Goal: Task Accomplishment & Management: Complete application form

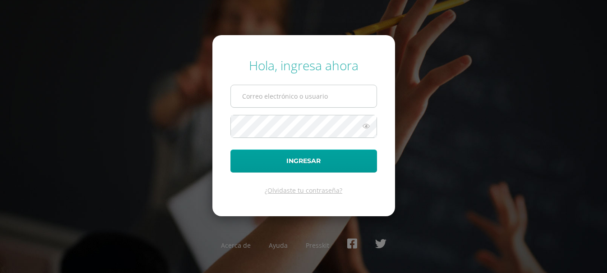
click at [259, 92] on input "text" at bounding box center [304, 96] width 146 height 22
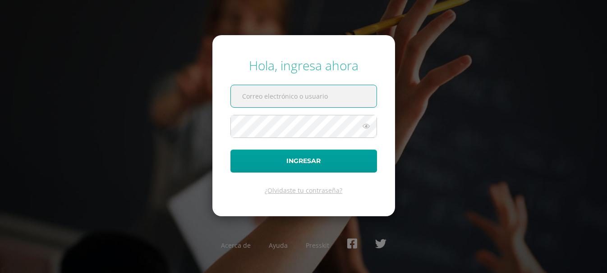
drag, startPoint x: 306, startPoint y: 268, endPoint x: 274, endPoint y: 101, distance: 170.0
click at [274, 101] on input "text" at bounding box center [304, 96] width 146 height 22
paste input ""Correo: criteriosprimaria@bilinguesanjuan.edu.gt Contraseña: Bsjciclo2025""
click at [268, 97] on input ""Correo: criteriosprimaria@bilinguesanjuan.edu.gt" at bounding box center [304, 96] width 146 height 22
type input "criteriosprimaria@bilinguesanjuan.edu.gt"
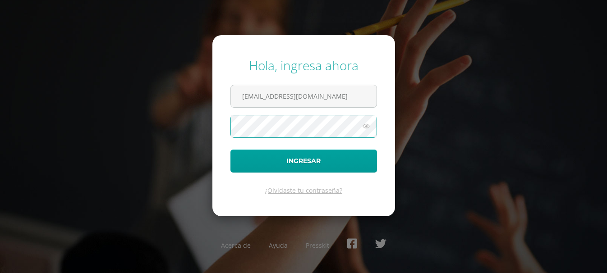
scroll to position [0, 64]
click at [367, 126] on icon at bounding box center [366, 126] width 12 height 11
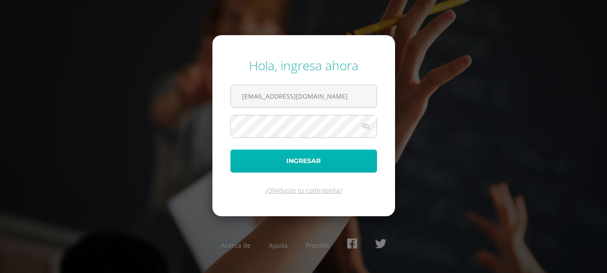
click at [317, 164] on button "Ingresar" at bounding box center [303, 161] width 147 height 23
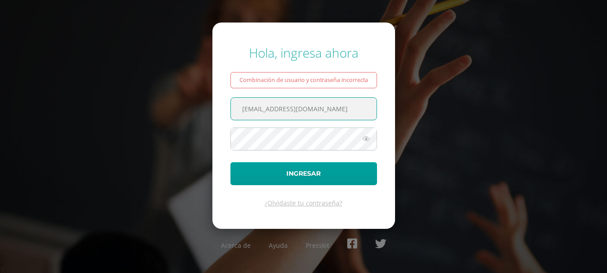
click at [239, 108] on input "criteriosprimaria@bilinguesanjuan.edu.gt" at bounding box center [304, 109] width 146 height 22
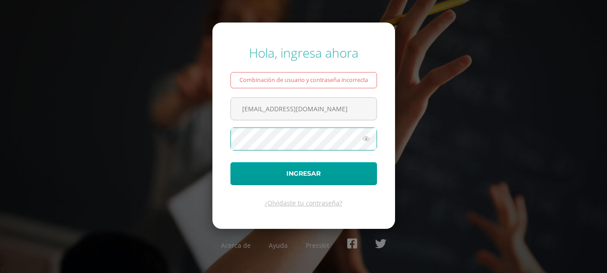
click at [370, 142] on icon at bounding box center [366, 138] width 12 height 11
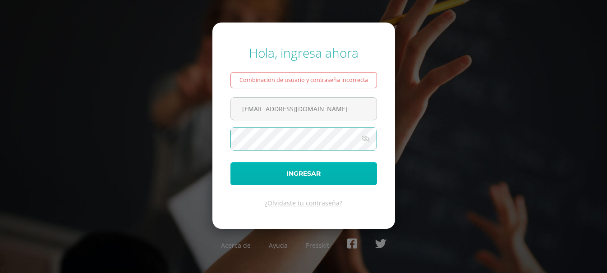
click at [294, 169] on button "Ingresar" at bounding box center [303, 173] width 147 height 23
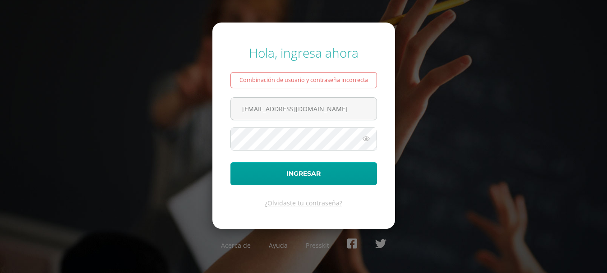
drag, startPoint x: 244, startPoint y: 111, endPoint x: 437, endPoint y: 117, distance: 193.6
click at [437, 117] on div "Hola, ingresa ahora Combinación de usuario y contraseña incorrecta criteriospri…" at bounding box center [304, 136] width 582 height 199
click at [321, 116] on input "criteriosprimaria@bilinguesanjuan.edu.gt" at bounding box center [304, 109] width 146 height 22
drag, startPoint x: 287, startPoint y: 105, endPoint x: 486, endPoint y: 101, distance: 198.9
click at [486, 126] on div "Hola, ingresa ahora Combinación de usuario y contraseña incorrecta criteriospri…" at bounding box center [304, 136] width 582 height 199
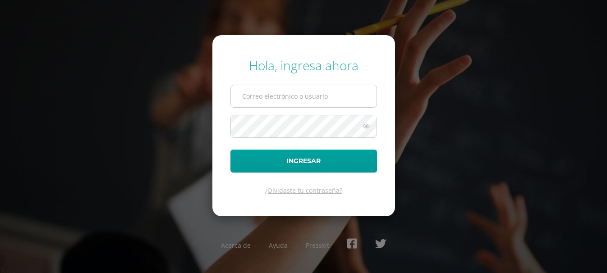
click at [252, 99] on input "text" at bounding box center [304, 96] width 146 height 22
click at [290, 106] on input "text" at bounding box center [304, 96] width 146 height 22
click at [289, 100] on input "text" at bounding box center [304, 96] width 146 height 22
type input "[EMAIL_ADDRESS][DOMAIN_NAME]"
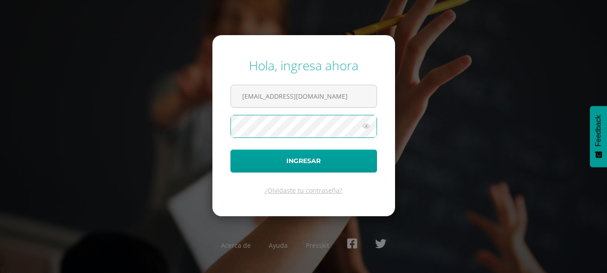
click at [363, 126] on icon at bounding box center [366, 126] width 12 height 11
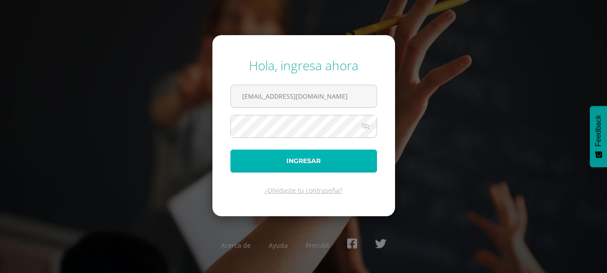
click at [323, 159] on button "Ingresar" at bounding box center [303, 161] width 147 height 23
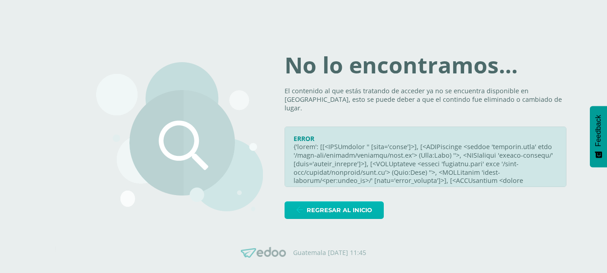
click at [303, 212] on link "Regresar al inicio" at bounding box center [334, 211] width 99 height 18
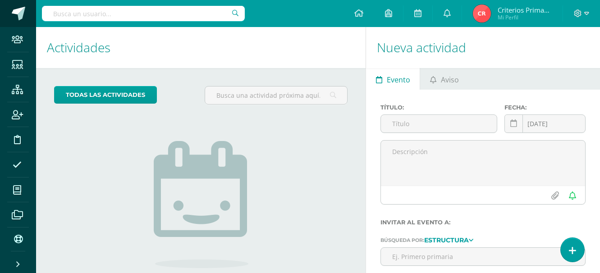
click at [24, 19] on span at bounding box center [19, 14] width 14 height 14
drag, startPoint x: 18, startPoint y: 14, endPoint x: 22, endPoint y: 18, distance: 5.1
click at [22, 18] on span at bounding box center [19, 14] width 14 height 14
click at [124, 16] on input "text" at bounding box center [143, 13] width 203 height 15
type input "Lloselin Soyos"
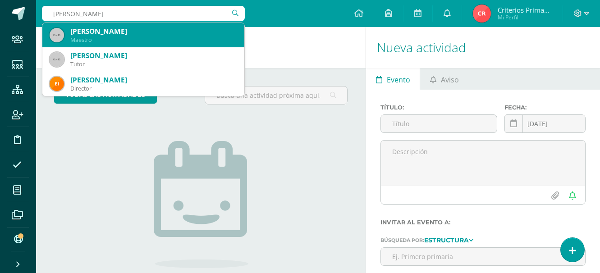
click at [100, 29] on div "Lloselin Soyos" at bounding box center [153, 31] width 167 height 9
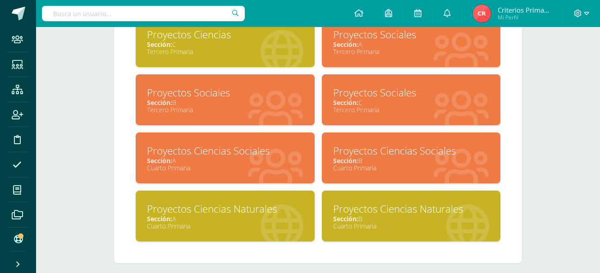
scroll to position [508, 0]
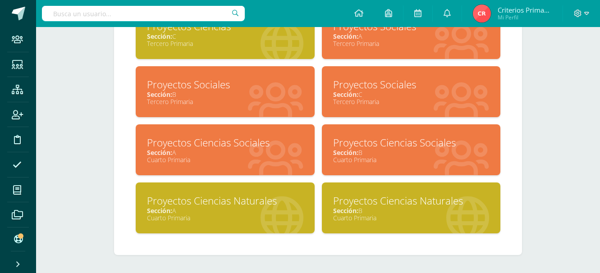
click at [183, 215] on div "Cuarto Primaria" at bounding box center [225, 218] width 156 height 9
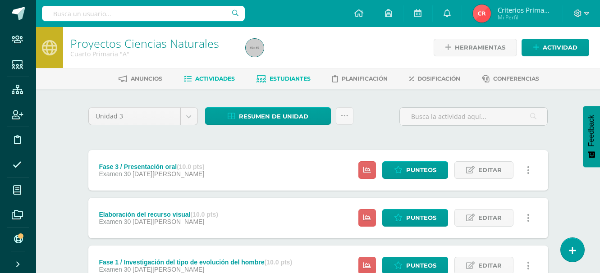
click at [282, 74] on link "Estudiantes" at bounding box center [284, 79] width 54 height 14
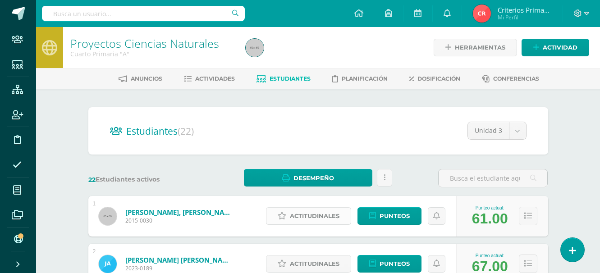
click at [324, 214] on span "Actitudinales" at bounding box center [315, 216] width 50 height 17
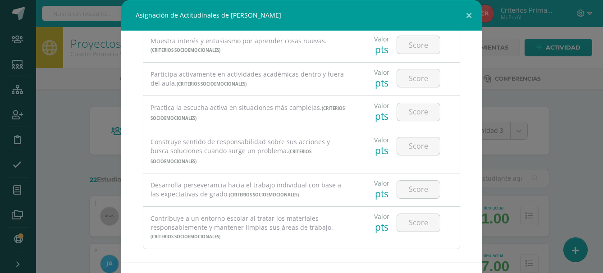
scroll to position [36, 0]
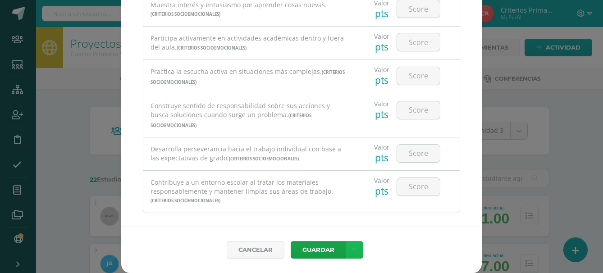
click at [352, 253] on icon at bounding box center [354, 250] width 5 height 8
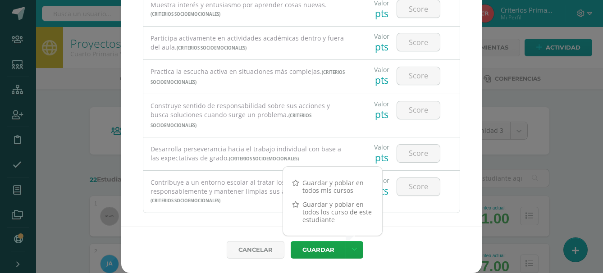
click at [470, 126] on div "Todas las Categorias Todas las Categorias Criterios Socioemocionales Sin Catego…" at bounding box center [301, 111] width 361 height 232
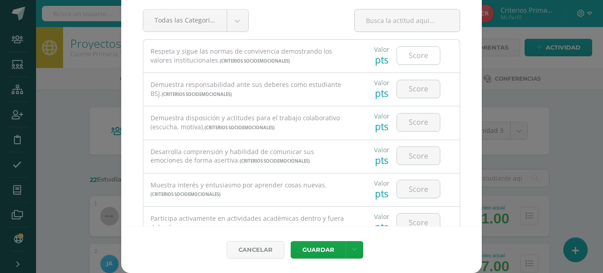
click at [404, 54] on input "number" at bounding box center [418, 56] width 43 height 18
click at [267, 248] on link "Cancelar" at bounding box center [256, 250] width 58 height 18
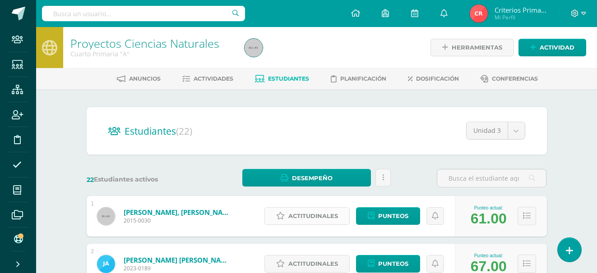
click at [307, 216] on span "Actitudinales" at bounding box center [313, 216] width 50 height 17
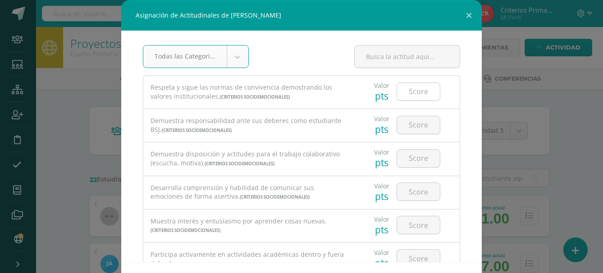
click at [412, 90] on input "number" at bounding box center [418, 92] width 43 height 18
type input "3"
type input "4"
type input "3"
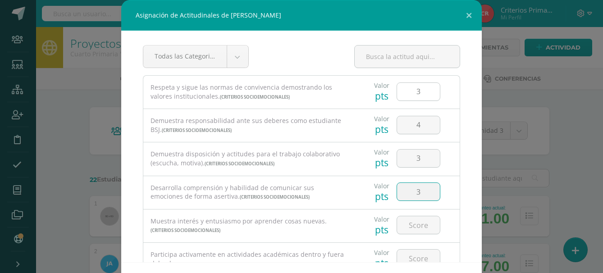
type input "3"
type input "4"
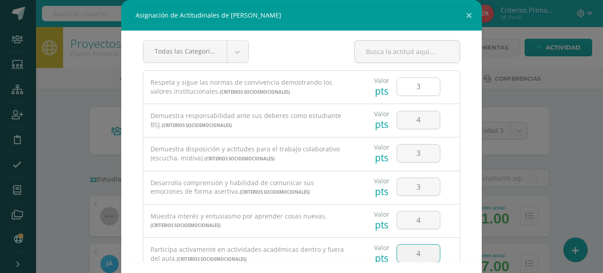
type input "4"
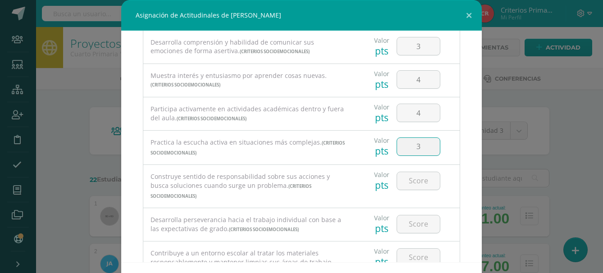
type input "3"
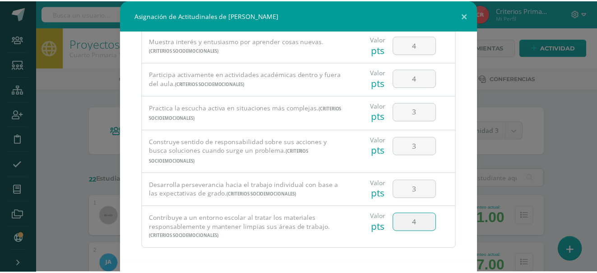
scroll to position [36, 0]
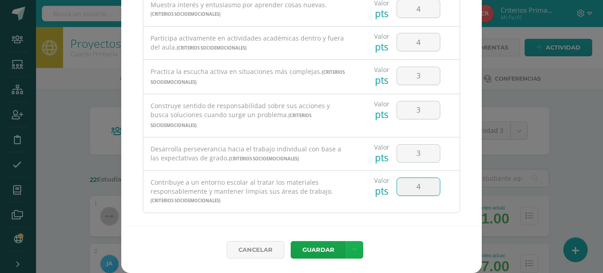
type input "4"
click at [352, 255] on link at bounding box center [355, 250] width 18 height 18
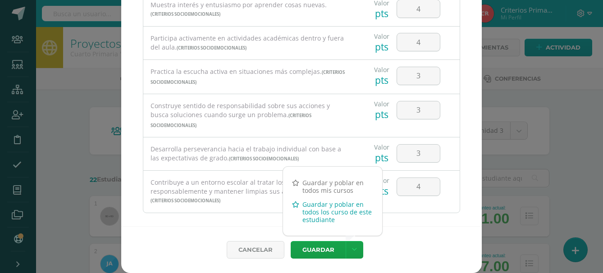
click at [326, 210] on link "Guardar y poblar en todos los curso de este estudiante" at bounding box center [332, 212] width 99 height 29
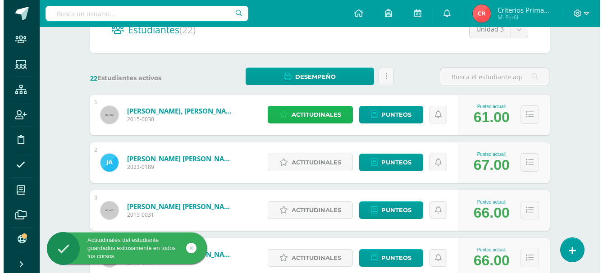
scroll to position [97, 0]
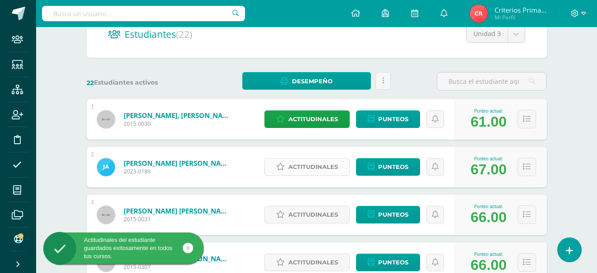
click at [326, 164] on span "Actitudinales" at bounding box center [313, 167] width 50 height 17
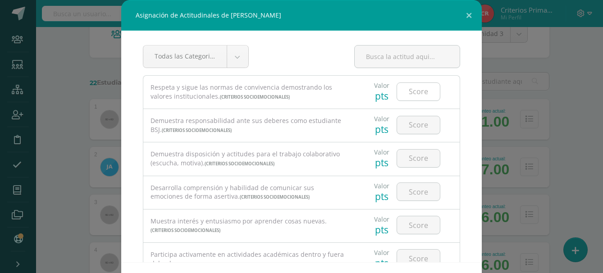
click at [415, 92] on input "number" at bounding box center [418, 92] width 43 height 18
type input "3"
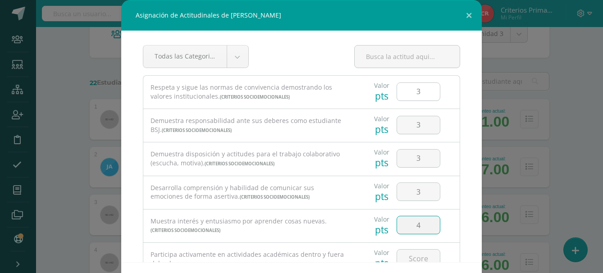
type input "4"
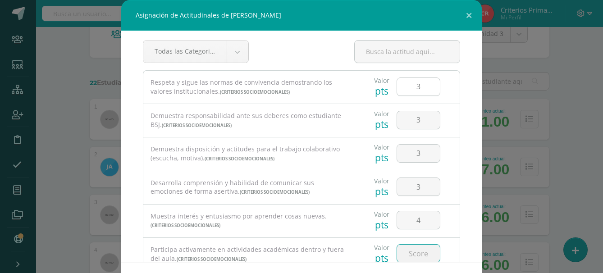
type input "4"
type input "3"
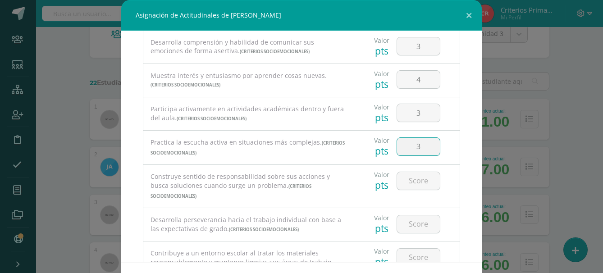
type input "3"
type input "4"
type input "3"
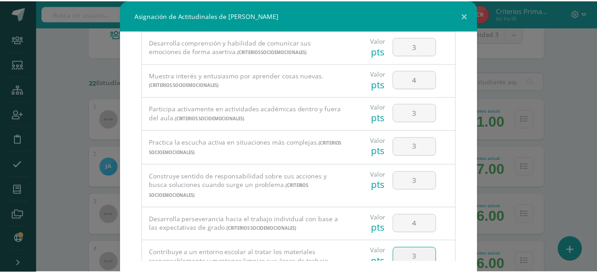
scroll to position [36, 0]
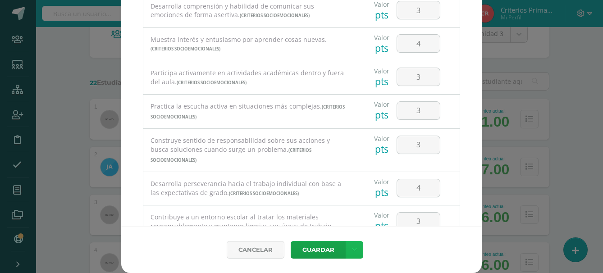
click at [355, 251] on link at bounding box center [355, 250] width 18 height 18
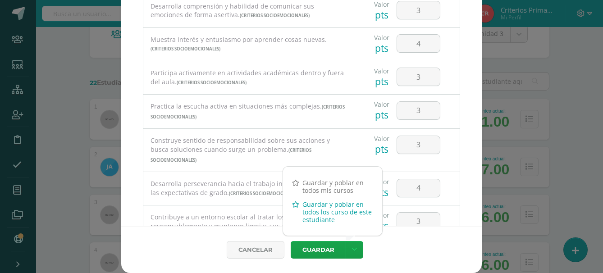
click at [333, 210] on link "Guardar y poblar en todos los curso de este estudiante" at bounding box center [332, 212] width 99 height 29
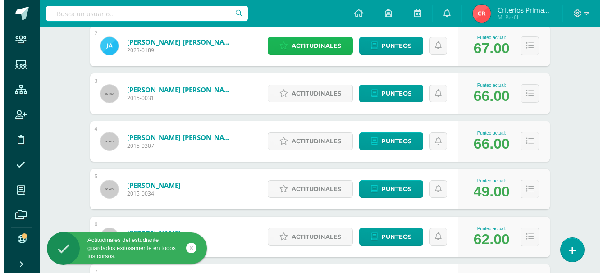
scroll to position [223, 0]
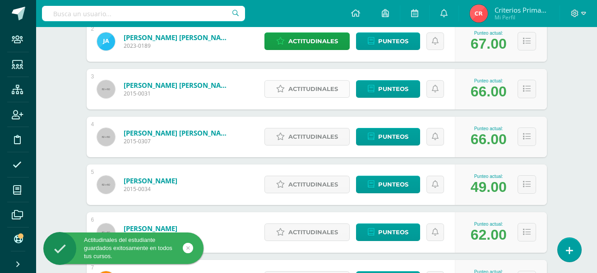
click at [321, 83] on span "Actitudinales" at bounding box center [313, 89] width 50 height 17
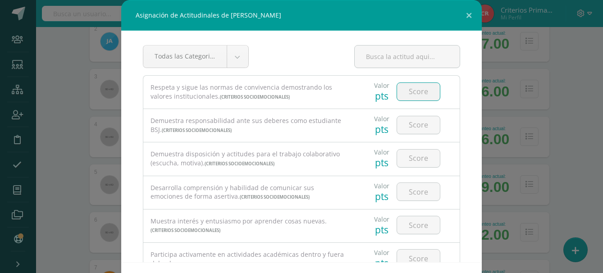
click at [406, 93] on input "number" at bounding box center [418, 92] width 43 height 18
type input "4"
type input "3"
type input "4"
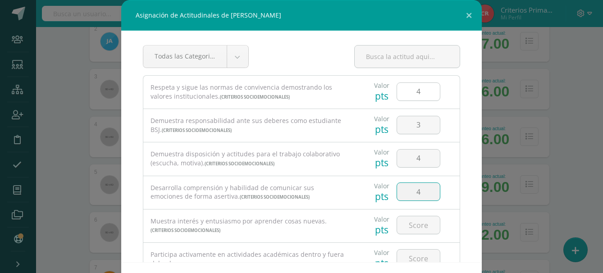
type input "4"
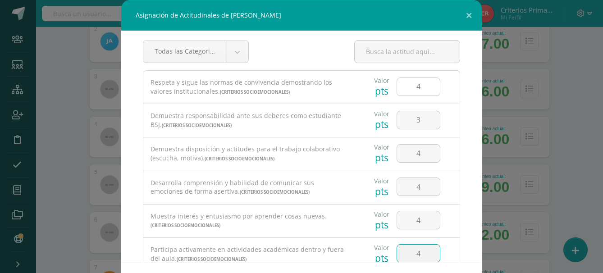
type input "4"
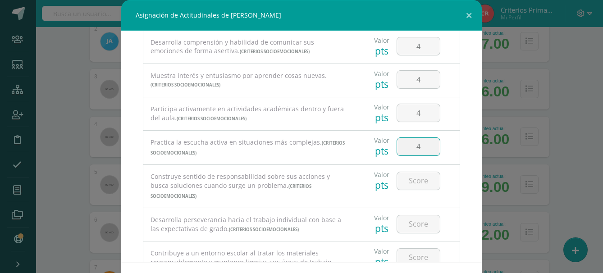
type input "4"
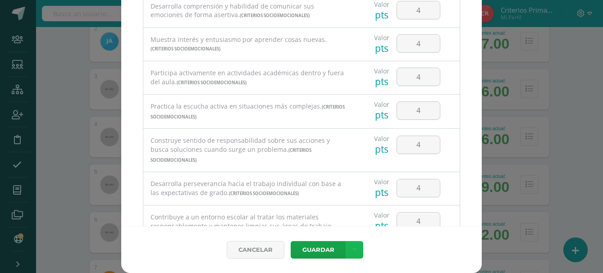
click at [350, 254] on link at bounding box center [355, 250] width 18 height 18
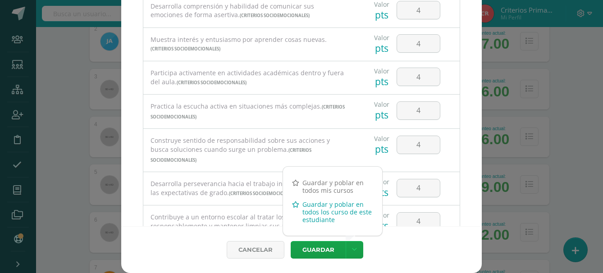
click at [329, 205] on link "Guardar y poblar en todos los curso de este estudiante" at bounding box center [332, 212] width 99 height 29
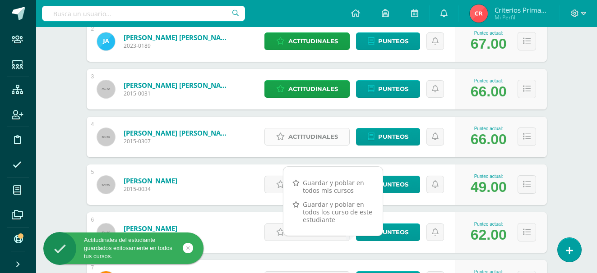
click at [317, 139] on span "Actitudinales" at bounding box center [313, 137] width 50 height 17
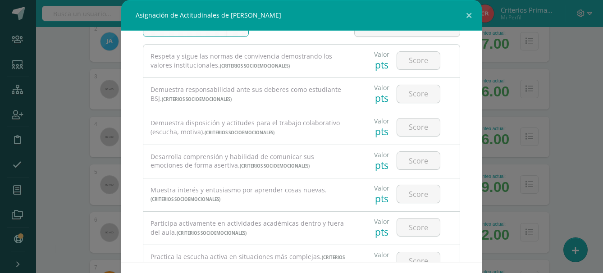
scroll to position [0, 0]
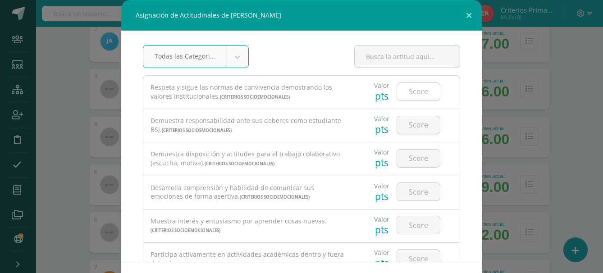
click at [414, 90] on input "number" at bounding box center [418, 92] width 43 height 18
type input "4"
type input "3"
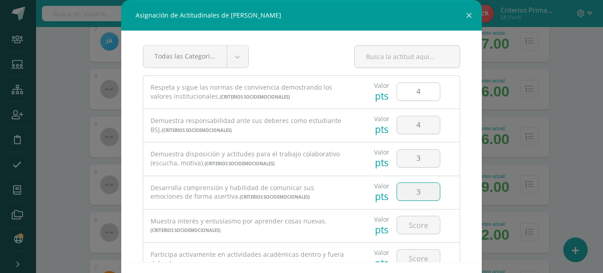
type input "3"
type input "4"
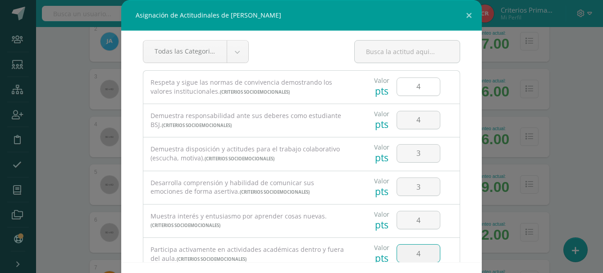
type input "4"
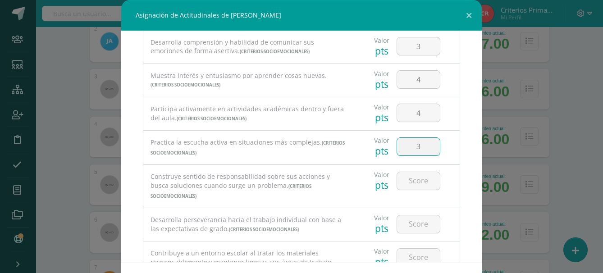
type input "3"
type input "4"
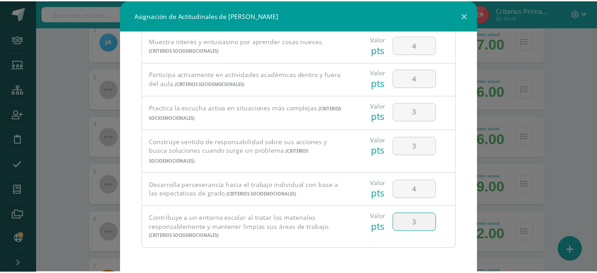
scroll to position [36, 0]
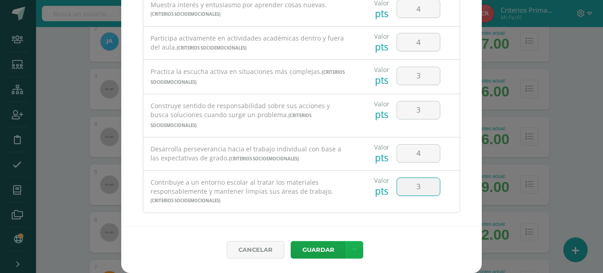
type input "3"
click at [351, 242] on link at bounding box center [355, 250] width 18 height 18
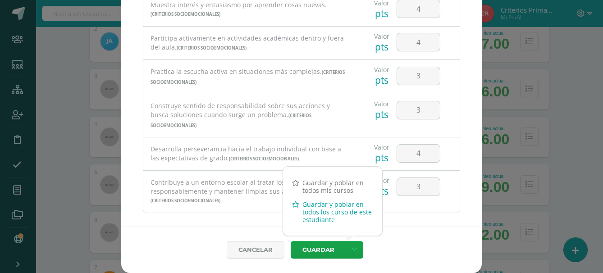
click at [339, 208] on link "Guardar y poblar en todos los curso de este estudiante" at bounding box center [332, 212] width 99 height 29
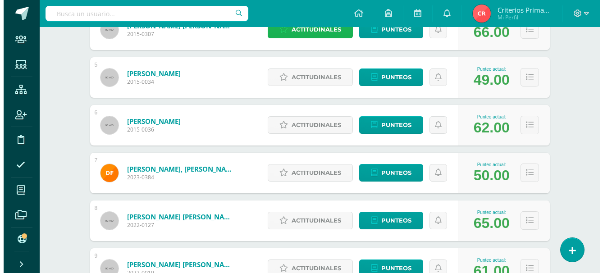
scroll to position [335, 0]
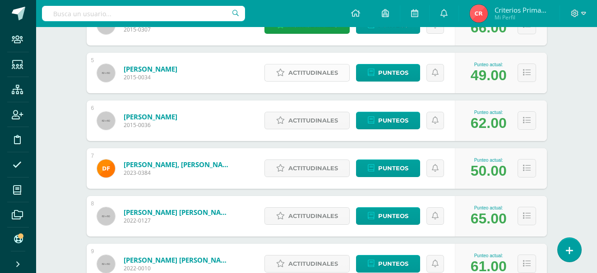
click at [328, 73] on span "Actitudinales" at bounding box center [313, 72] width 50 height 17
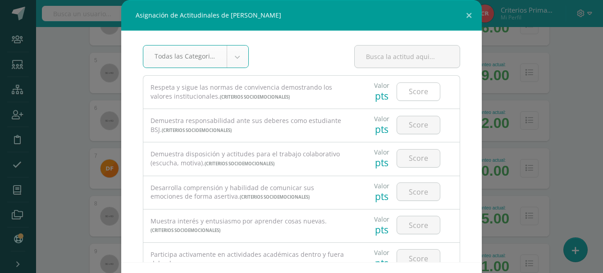
click at [416, 93] on input "number" at bounding box center [418, 92] width 43 height 18
type input "2"
click at [411, 124] on input "number" at bounding box center [418, 125] width 43 height 18
type input "2"
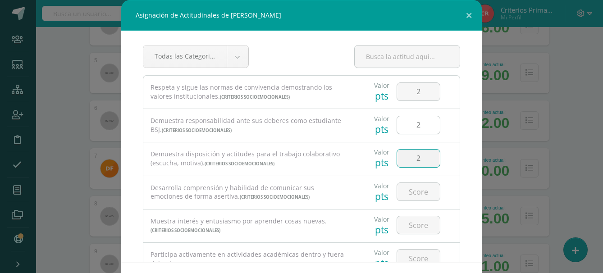
type input "2"
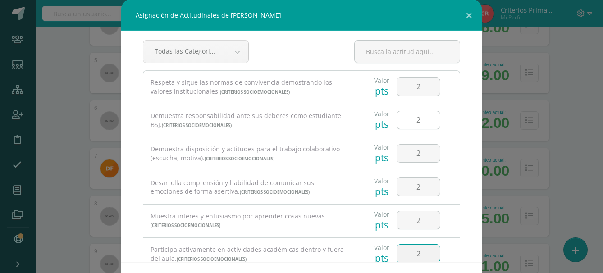
type input "2"
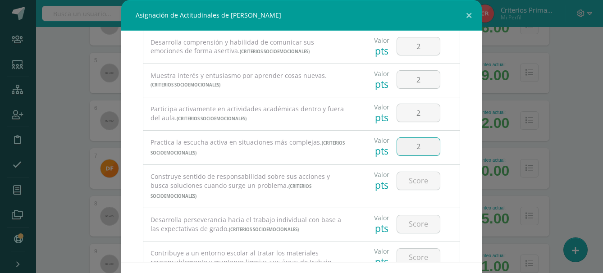
type input "2"
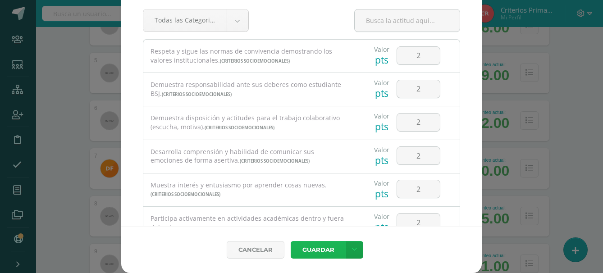
scroll to position [180, 0]
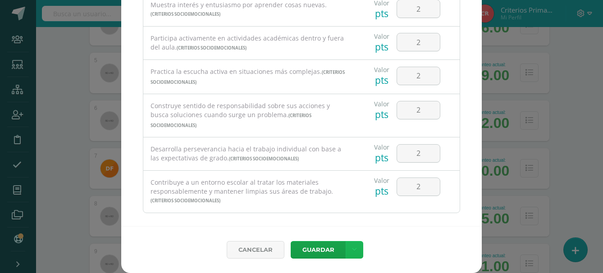
click at [354, 254] on link at bounding box center [355, 250] width 18 height 18
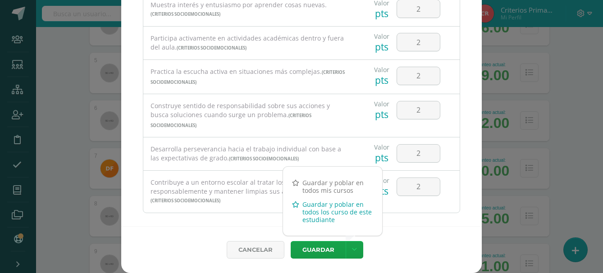
click at [333, 210] on link "Guardar y poblar en todos los curso de este estudiante" at bounding box center [332, 212] width 99 height 29
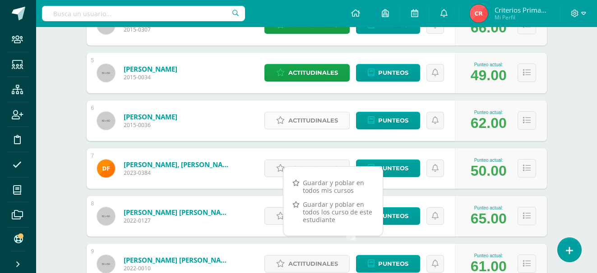
click at [320, 122] on span "Actitudinales" at bounding box center [313, 120] width 50 height 17
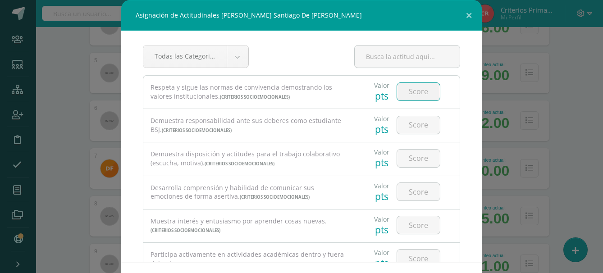
click at [417, 88] on input "number" at bounding box center [418, 92] width 43 height 18
type input "3"
type input "4"
type input "3"
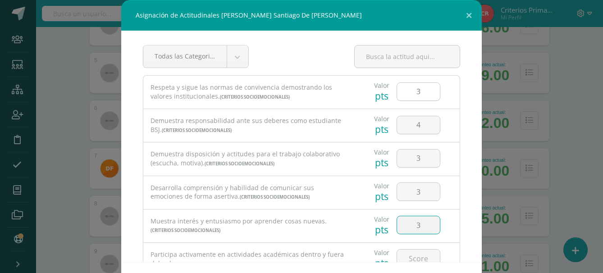
type input "3"
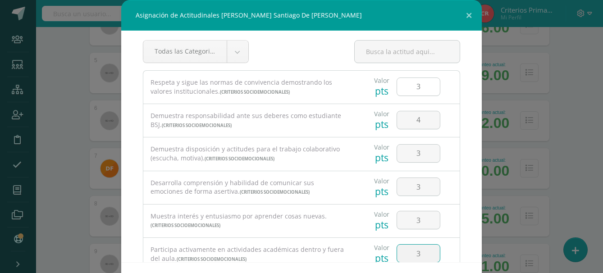
type input "3"
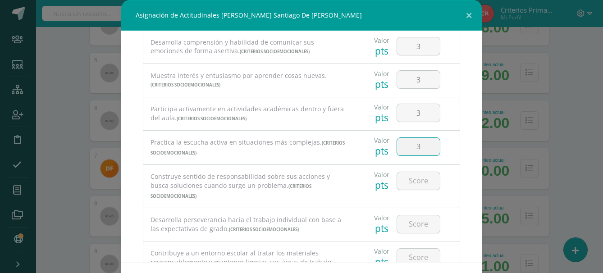
type input "3"
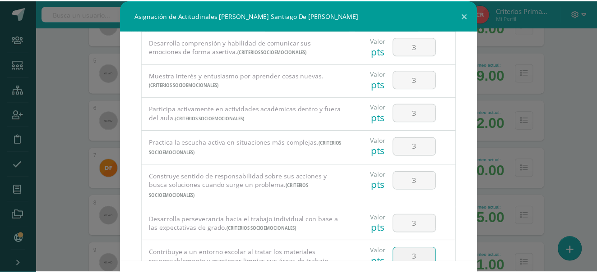
scroll to position [36, 0]
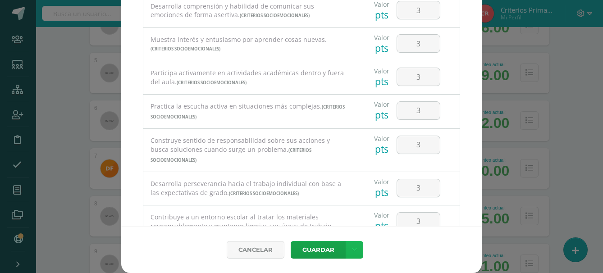
click at [354, 253] on link at bounding box center [355, 250] width 18 height 18
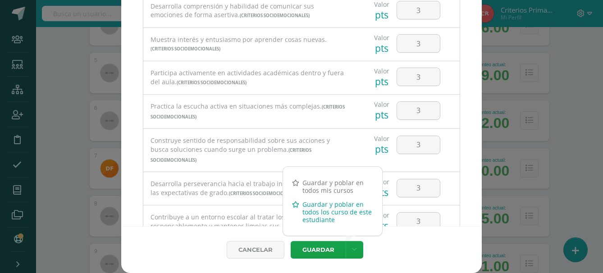
click at [324, 213] on link "Guardar y poblar en todos los curso de este estudiante" at bounding box center [332, 212] width 99 height 29
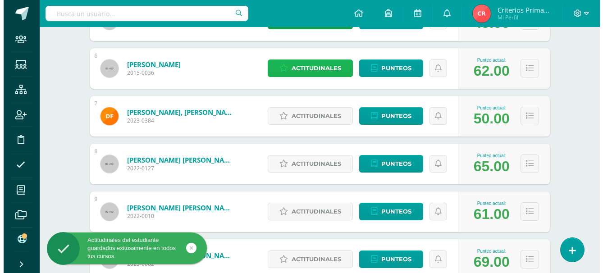
scroll to position [426, 0]
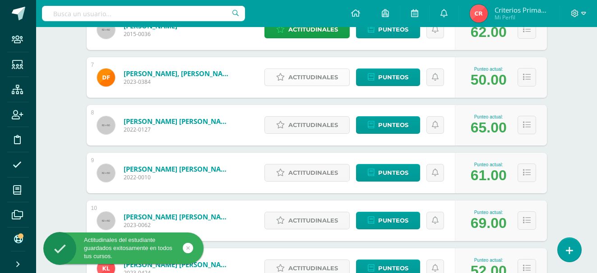
click at [301, 74] on span "Actitudinales" at bounding box center [313, 77] width 50 height 17
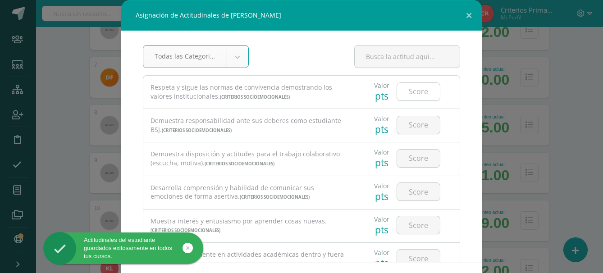
click at [428, 92] on input "number" at bounding box center [418, 92] width 43 height 18
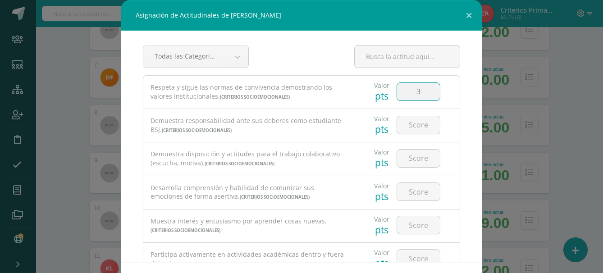
type input "3"
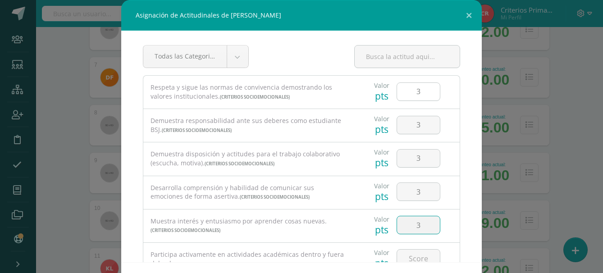
scroll to position [5, 0]
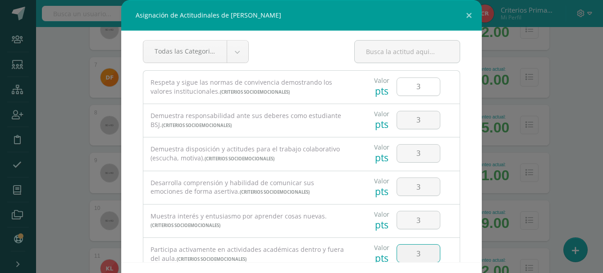
type input "3"
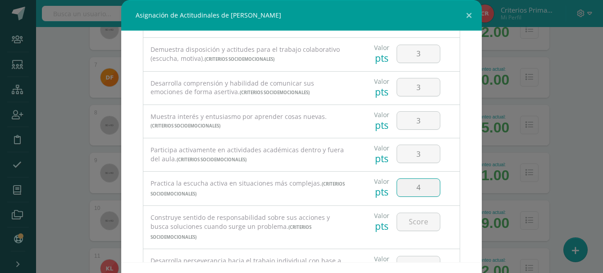
scroll to position [103, 0]
type input "4"
click at [416, 80] on input "3" at bounding box center [418, 89] width 43 height 18
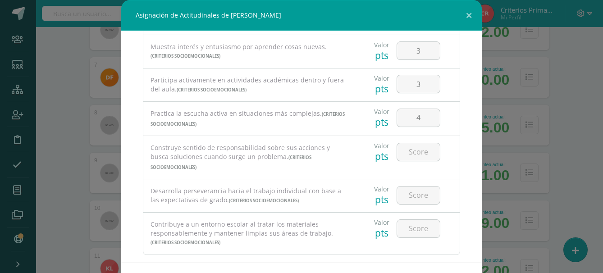
scroll to position [180, 0]
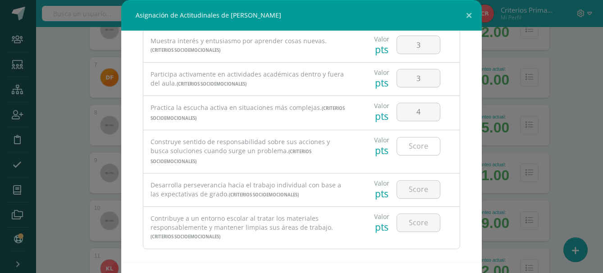
type input "4"
click at [410, 143] on input "number" at bounding box center [418, 147] width 43 height 18
type input "3"
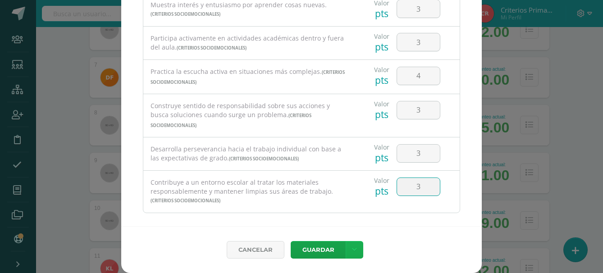
type input "3"
click at [354, 253] on link at bounding box center [355, 250] width 18 height 18
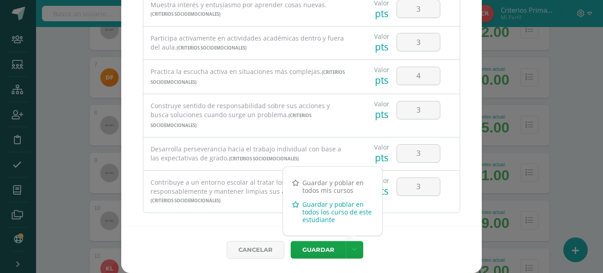
click at [347, 209] on link "Guardar y poblar en todos los curso de este estudiante" at bounding box center [332, 212] width 99 height 29
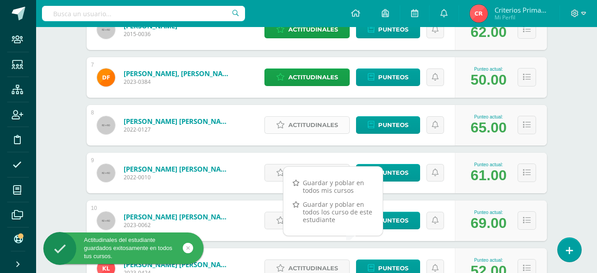
click at [334, 119] on span "Actitudinales" at bounding box center [313, 125] width 50 height 17
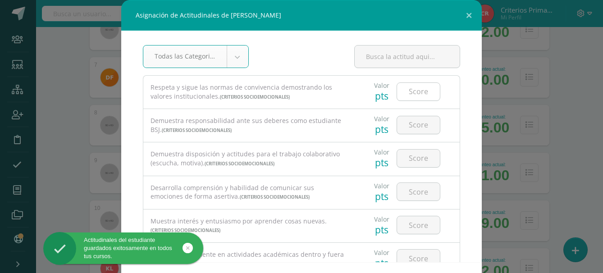
click at [416, 93] on input "number" at bounding box center [418, 92] width 43 height 18
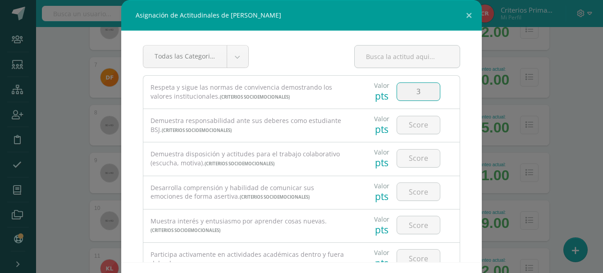
type input "3"
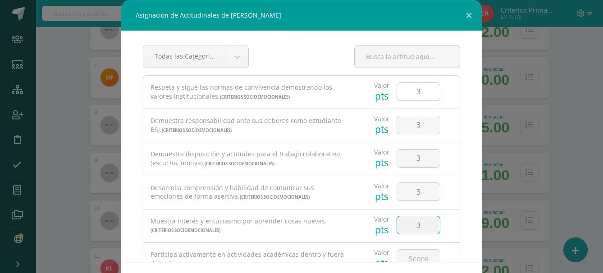
scroll to position [5, 0]
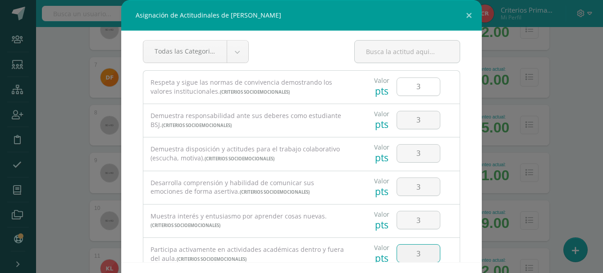
type input "3"
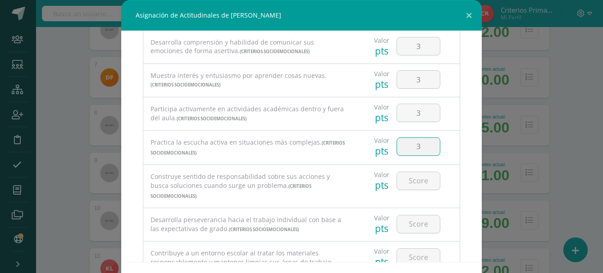
type input "3"
click at [421, 216] on input "3" at bounding box center [418, 225] width 43 height 18
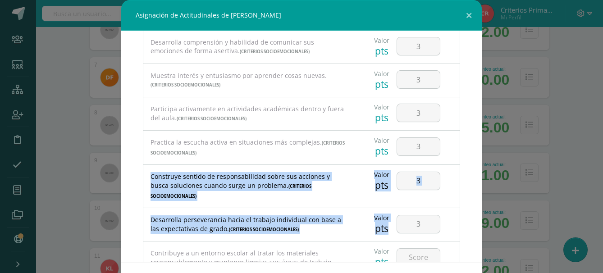
drag, startPoint x: 479, startPoint y: 163, endPoint x: 479, endPoint y: 210, distance: 46.9
click at [479, 210] on div "Asignación de Actitudinales de [PERSON_NAME] Todas las Categorias Todas las Cat…" at bounding box center [302, 154] width 596 height 309
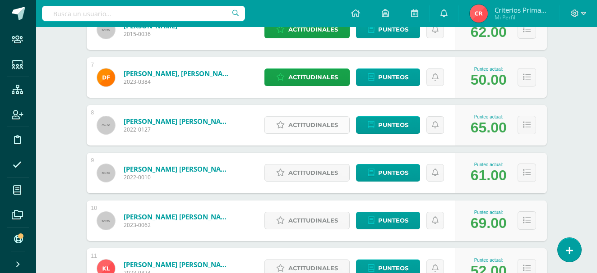
click at [334, 126] on span "Actitudinales" at bounding box center [313, 125] width 50 height 17
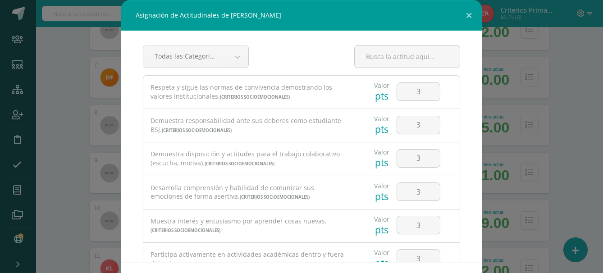
drag, startPoint x: 480, startPoint y: 133, endPoint x: 467, endPoint y: 127, distance: 14.2
click at [467, 127] on div "Asignación de Actitudinales de [PERSON_NAME] Todas las Categorias Todas las Cat…" at bounding box center [302, 154] width 596 height 309
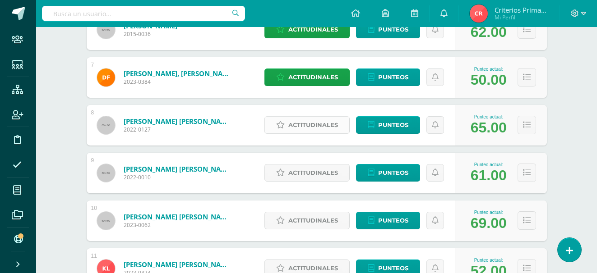
click at [304, 124] on span "Actitudinales" at bounding box center [313, 125] width 50 height 17
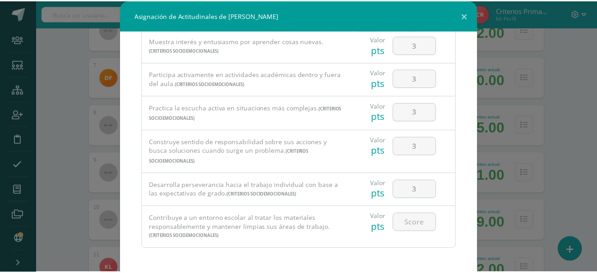
scroll to position [36, 0]
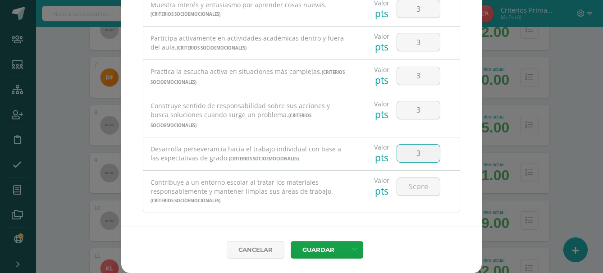
click at [423, 145] on input "3" at bounding box center [418, 154] width 43 height 18
type input "2"
click at [426, 145] on input "3" at bounding box center [418, 154] width 43 height 18
click at [418, 44] on input "3" at bounding box center [418, 42] width 43 height 18
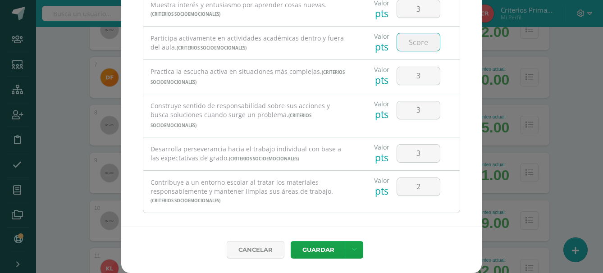
type input "3"
click at [352, 246] on icon at bounding box center [354, 250] width 5 height 8
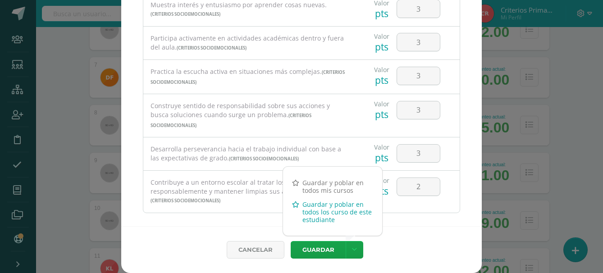
click at [350, 213] on link "Guardar y poblar en todos los curso de este estudiante" at bounding box center [332, 212] width 99 height 29
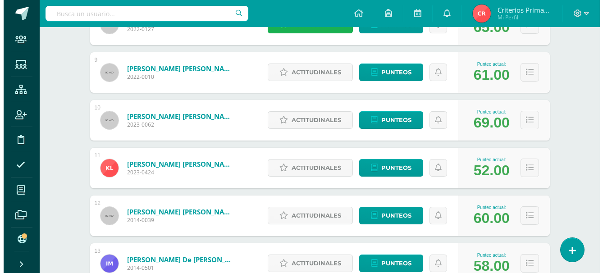
scroll to position [535, 0]
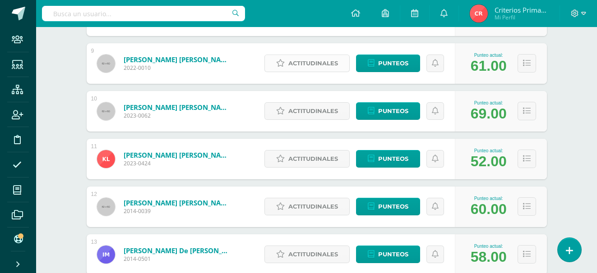
click at [331, 59] on span "Actitudinales" at bounding box center [313, 63] width 50 height 17
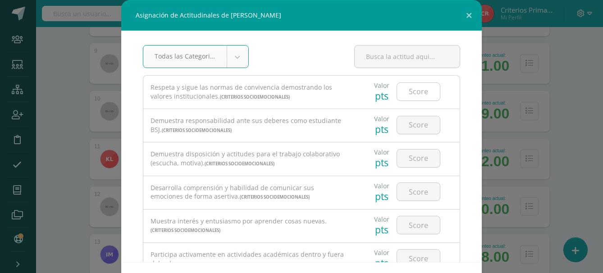
click at [413, 96] on input "number" at bounding box center [418, 92] width 43 height 18
type input "3"
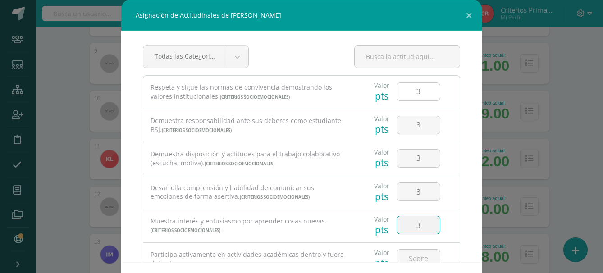
type input "3"
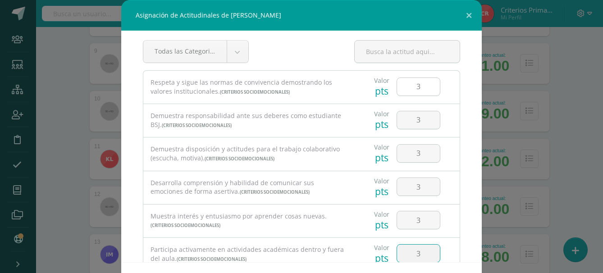
type input "3"
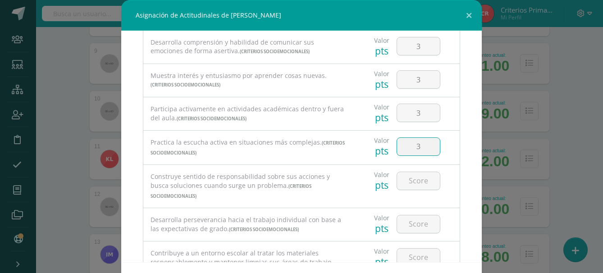
type input "3"
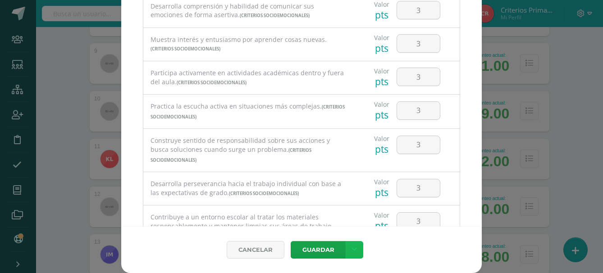
click at [352, 249] on icon at bounding box center [354, 250] width 5 height 8
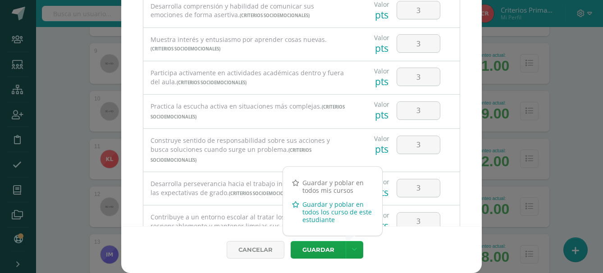
click at [331, 211] on link "Guardar y poblar en todos los curso de este estudiante" at bounding box center [332, 212] width 99 height 29
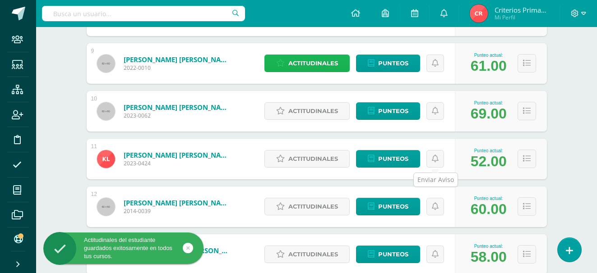
drag, startPoint x: 474, startPoint y: 145, endPoint x: 364, endPoint y: 129, distance: 111.1
click at [309, 60] on span "Actitudinales" at bounding box center [313, 63] width 50 height 17
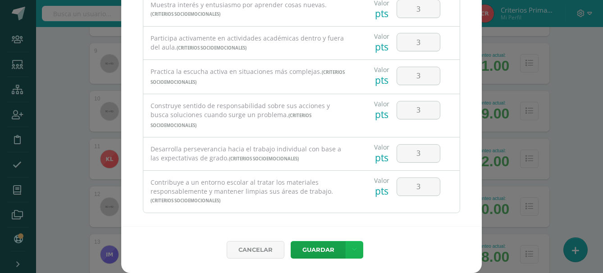
click at [352, 248] on icon at bounding box center [354, 250] width 5 height 8
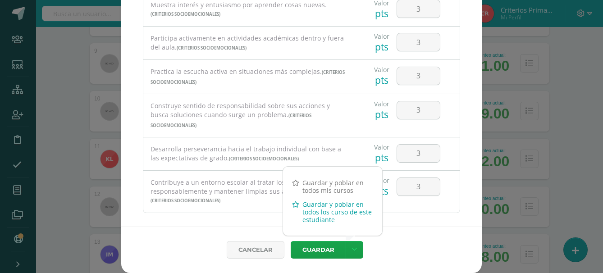
click at [334, 212] on link "Guardar y poblar en todos los curso de este estudiante" at bounding box center [332, 212] width 99 height 29
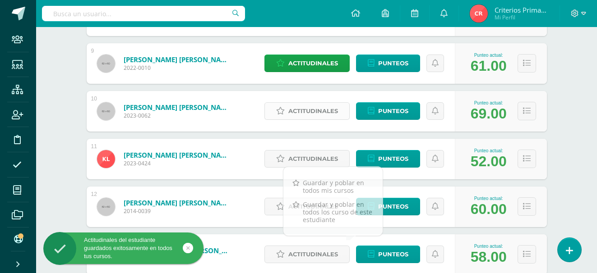
click at [322, 113] on span "Actitudinales" at bounding box center [313, 111] width 50 height 17
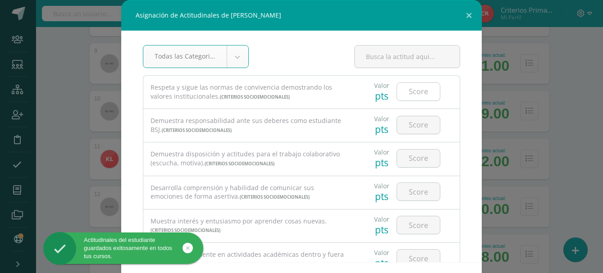
click at [407, 90] on input "number" at bounding box center [418, 92] width 43 height 18
type input "4"
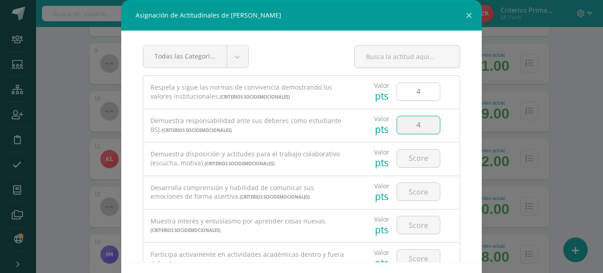
type input "4"
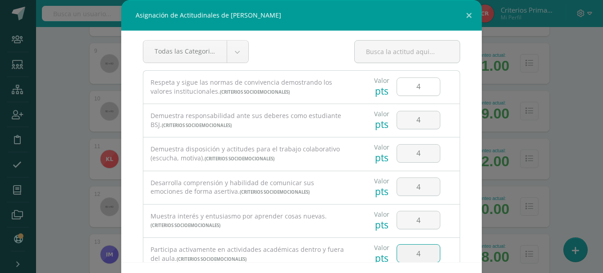
type input "4"
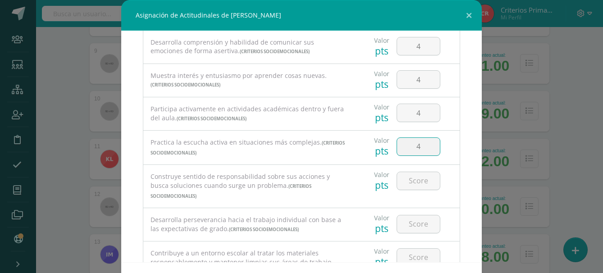
type input "4"
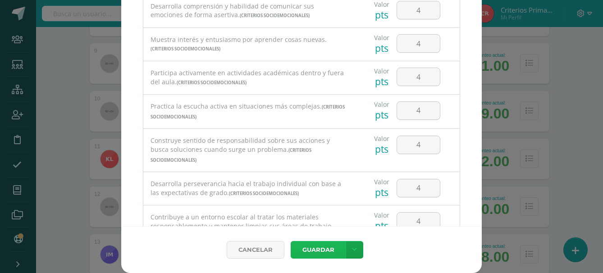
scroll to position [180, 0]
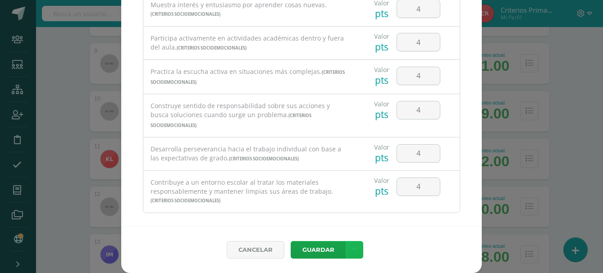
click at [354, 255] on link at bounding box center [355, 250] width 18 height 18
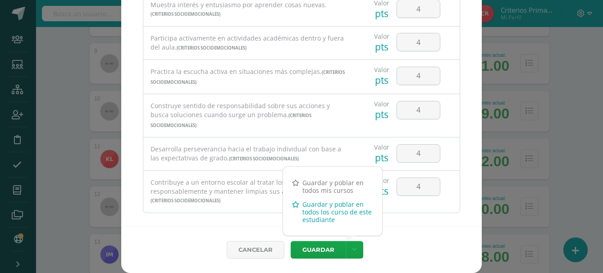
click at [343, 215] on link "Guardar y poblar en todos los curso de este estudiante" at bounding box center [332, 212] width 99 height 29
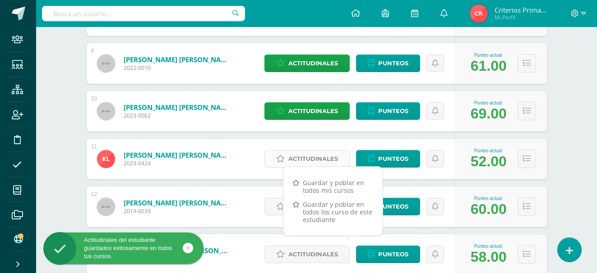
click at [328, 153] on span "Actitudinales" at bounding box center [313, 159] width 50 height 17
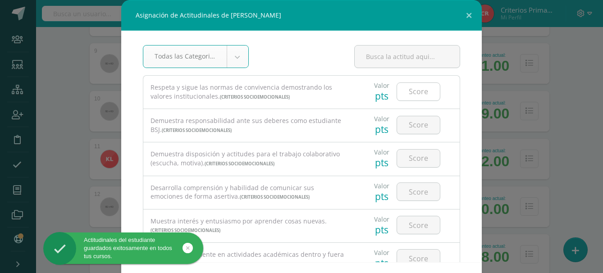
click at [411, 95] on input "number" at bounding box center [418, 92] width 43 height 18
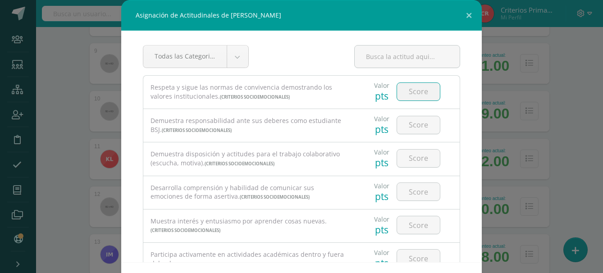
click at [411, 95] on input "number" at bounding box center [418, 92] width 43 height 18
type input "3"
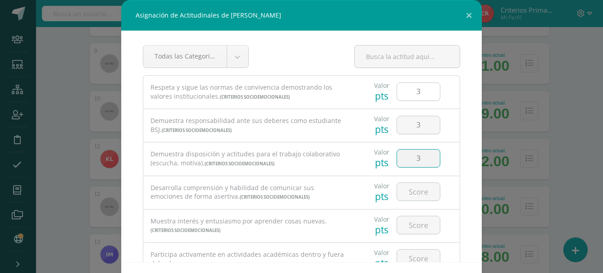
type input "3"
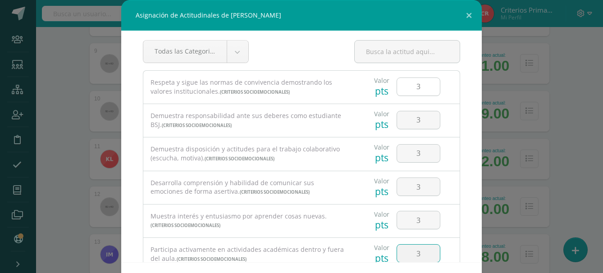
type input "3"
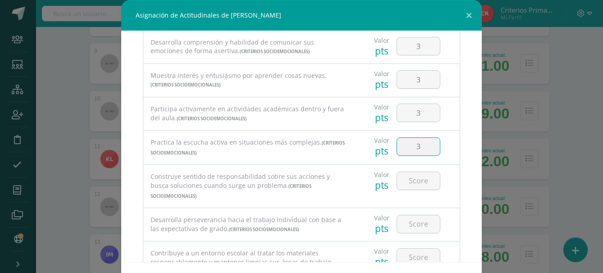
type input "3"
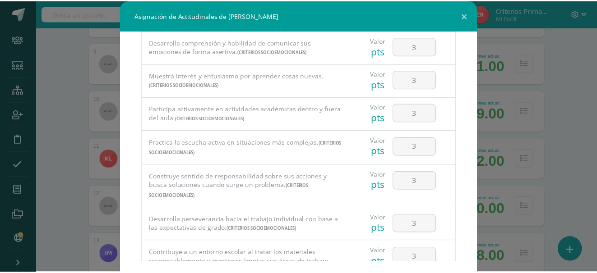
scroll to position [36, 0]
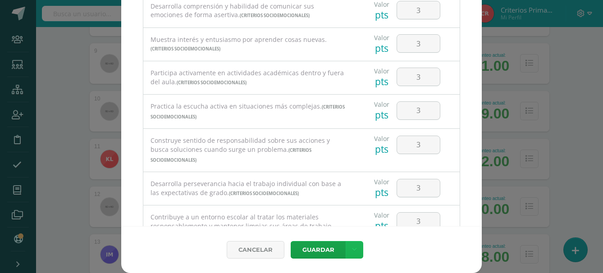
click at [354, 253] on link at bounding box center [355, 250] width 18 height 18
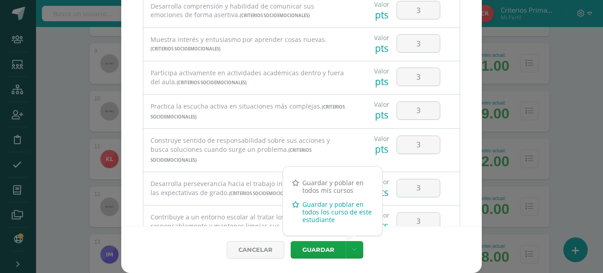
click at [344, 218] on link "Guardar y poblar en todos los curso de este estudiante" at bounding box center [332, 212] width 99 height 29
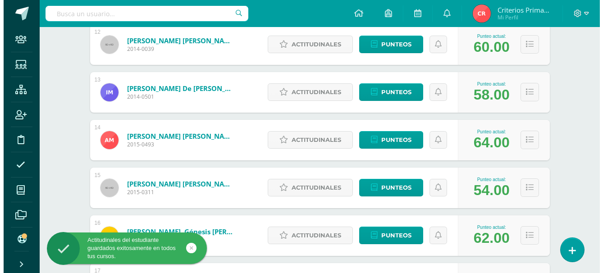
scroll to position [700, 0]
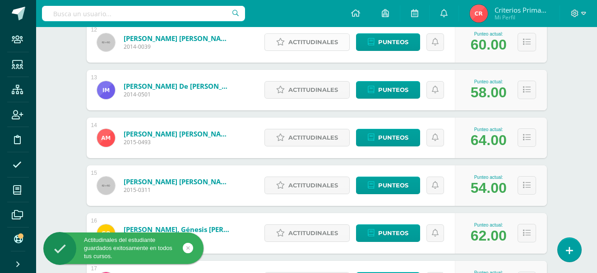
click at [300, 42] on span "Actitudinales" at bounding box center [313, 42] width 50 height 17
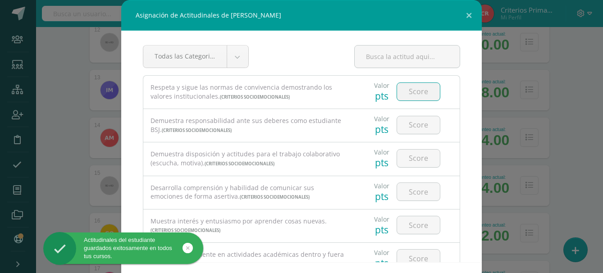
click at [419, 95] on input "number" at bounding box center [418, 92] width 43 height 18
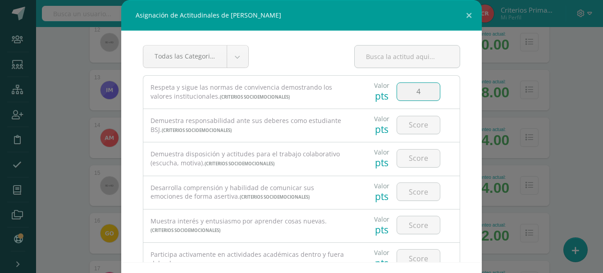
type input "4"
click at [414, 122] on input "number" at bounding box center [418, 125] width 43 height 18
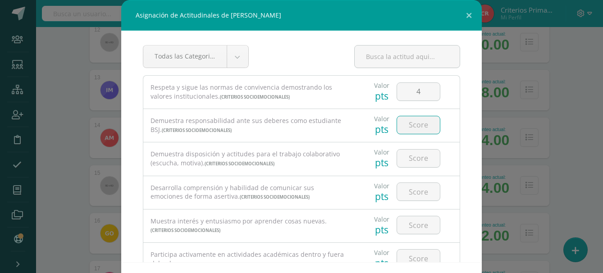
click at [414, 122] on input "number" at bounding box center [418, 125] width 43 height 18
type input "4"
type input "3"
type input "4"
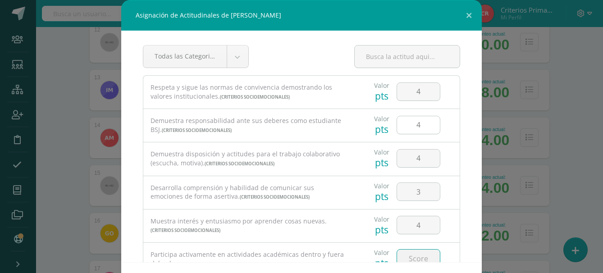
scroll to position [5, 0]
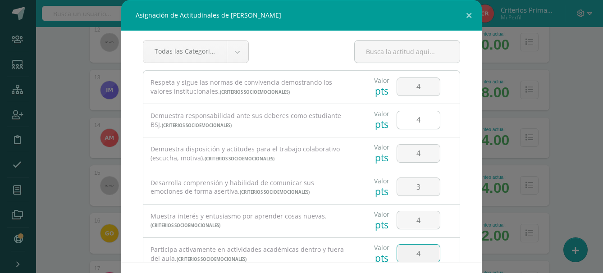
type input "4"
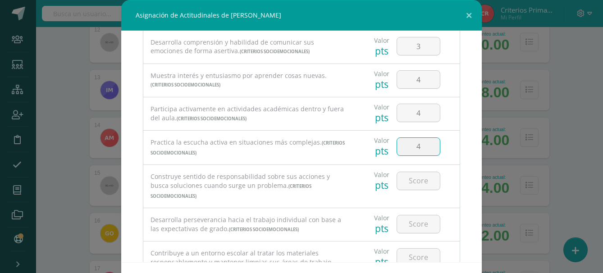
type input "4"
type input "3"
type input "4"
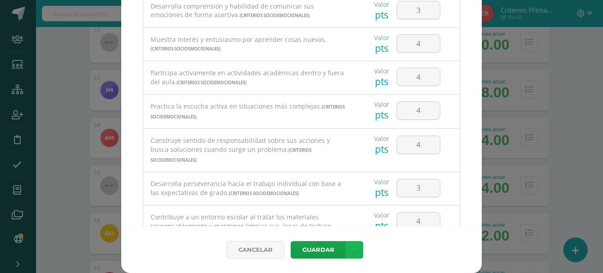
click at [352, 250] on icon at bounding box center [354, 250] width 5 height 8
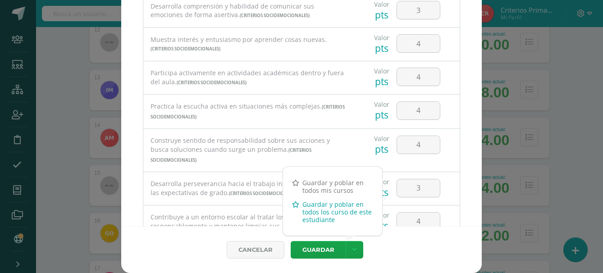
click at [333, 210] on link "Guardar y poblar en todos los curso de este estudiante" at bounding box center [332, 212] width 99 height 29
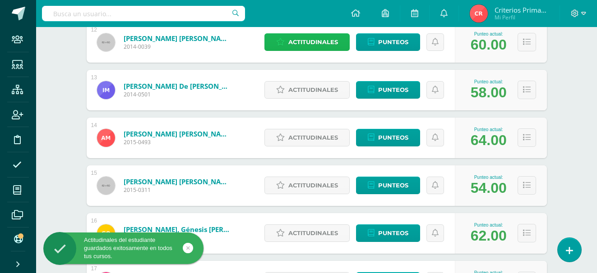
drag, startPoint x: 473, startPoint y: 173, endPoint x: 481, endPoint y: 227, distance: 54.7
click at [292, 34] on span "Actitudinales" at bounding box center [313, 42] width 50 height 17
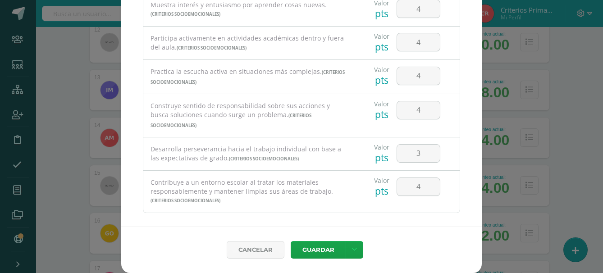
click at [572, 206] on div "Asignación de Actitudinales de [PERSON_NAME] Todas las Categorias Todas las Cat…" at bounding box center [302, 118] width 596 height 309
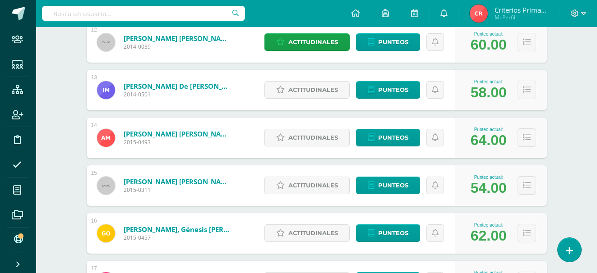
click at [303, 79] on div "Actitudinales Punteos" at bounding box center [357, 90] width 195 height 41
click at [305, 86] on span "Actitudinales" at bounding box center [313, 90] width 50 height 17
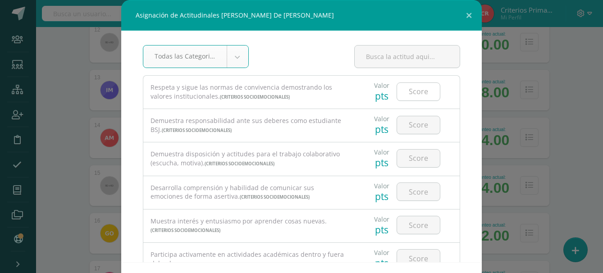
click at [398, 86] on input "number" at bounding box center [418, 92] width 43 height 18
type input "3"
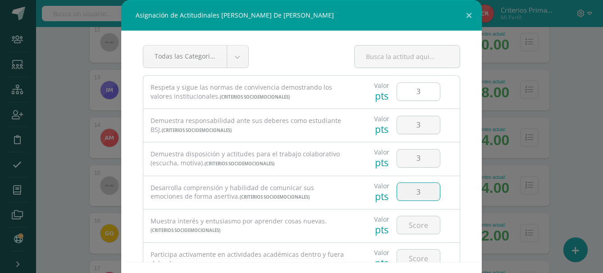
type input "3"
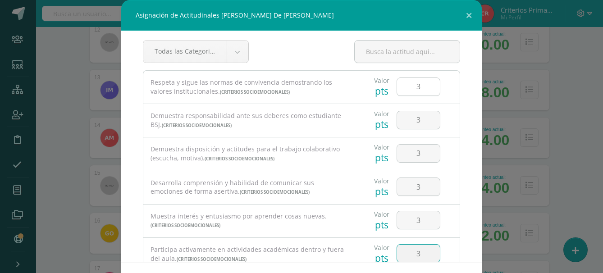
type input "3"
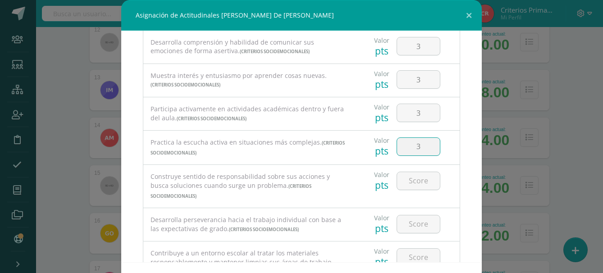
type input "3"
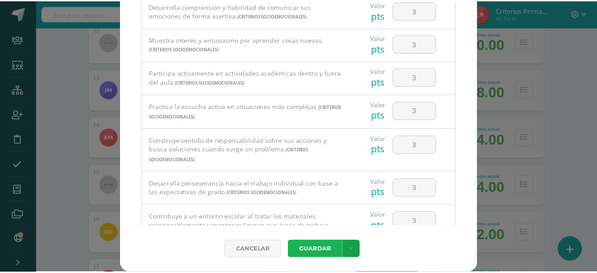
scroll to position [180, 0]
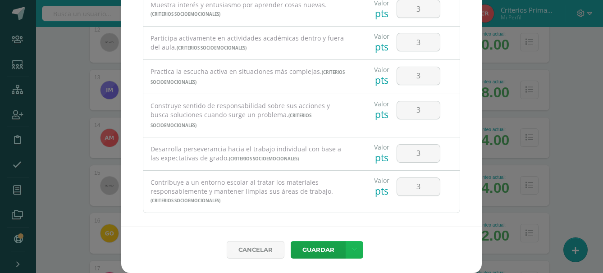
click at [352, 253] on icon at bounding box center [354, 250] width 5 height 8
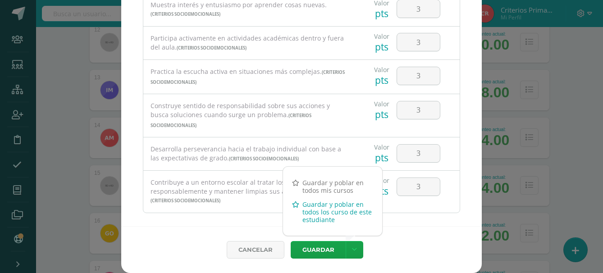
click at [328, 209] on link "Guardar y poblar en todos los curso de este estudiante" at bounding box center [332, 212] width 99 height 29
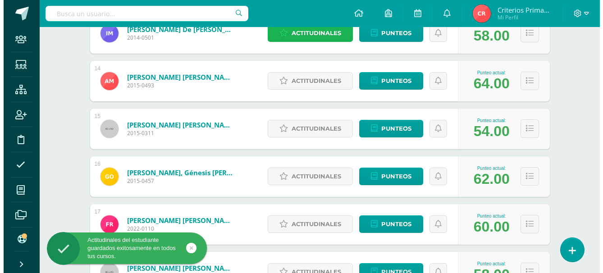
scroll to position [777, 0]
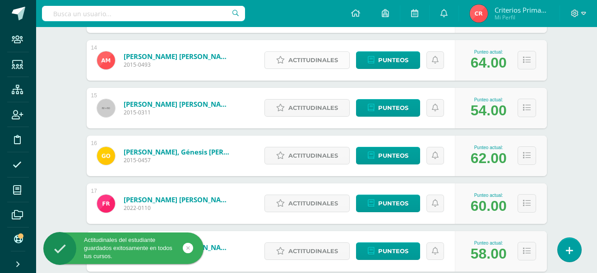
click at [306, 58] on span "Actitudinales" at bounding box center [313, 60] width 50 height 17
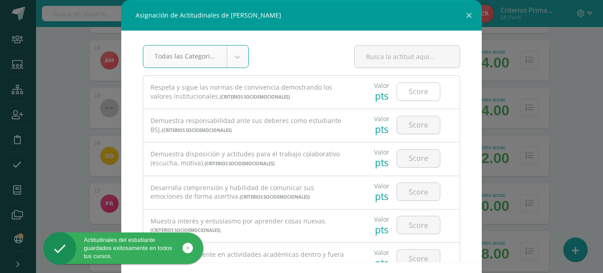
click at [417, 93] on input "number" at bounding box center [418, 92] width 43 height 18
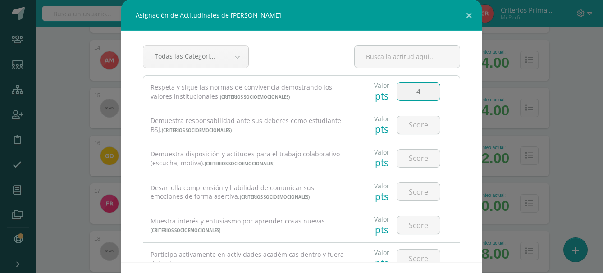
type input "4"
type input "3"
type input "4"
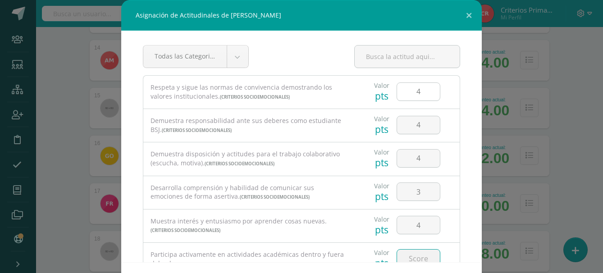
scroll to position [5, 0]
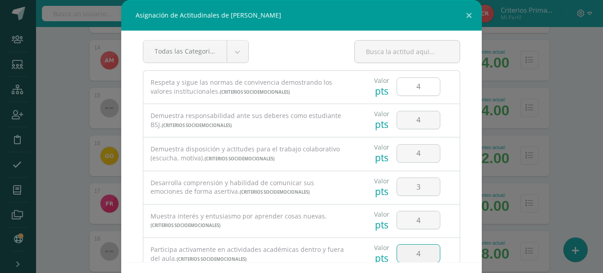
type input "4"
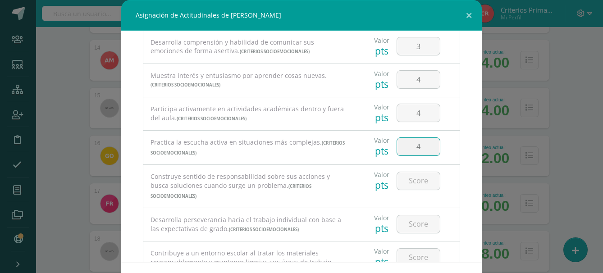
type input "4"
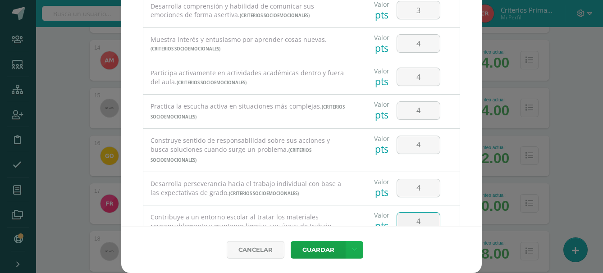
type input "4"
click at [348, 244] on link at bounding box center [355, 250] width 18 height 18
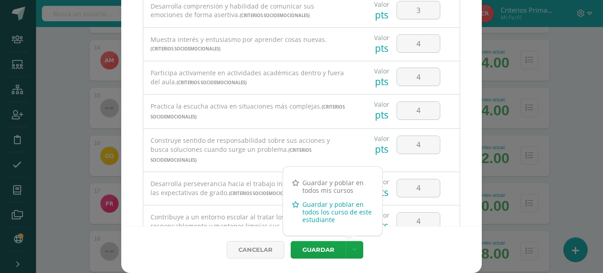
click at [329, 212] on link "Guardar y poblar en todos los curso de este estudiante" at bounding box center [332, 212] width 99 height 29
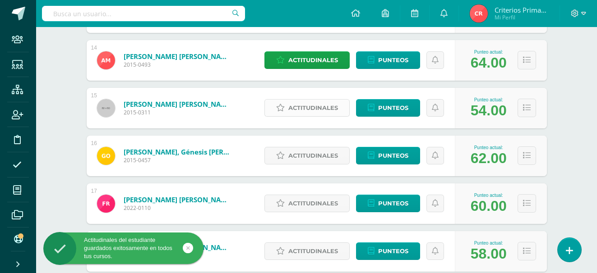
click at [300, 112] on span "Actitudinales" at bounding box center [313, 108] width 50 height 17
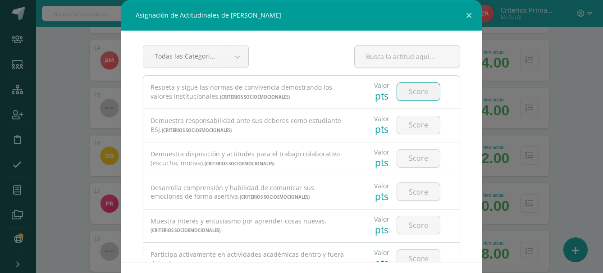
click at [406, 94] on input "number" at bounding box center [418, 92] width 43 height 18
type input "3"
type input "2"
type input "3"
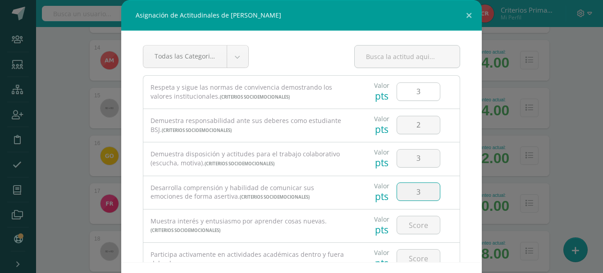
type input "3"
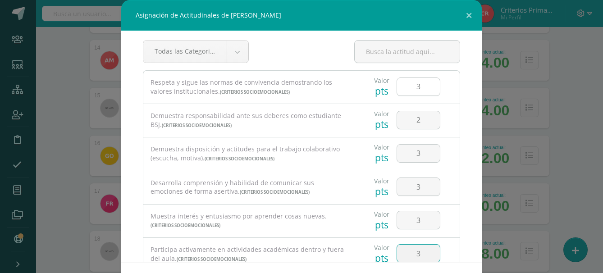
type input "3"
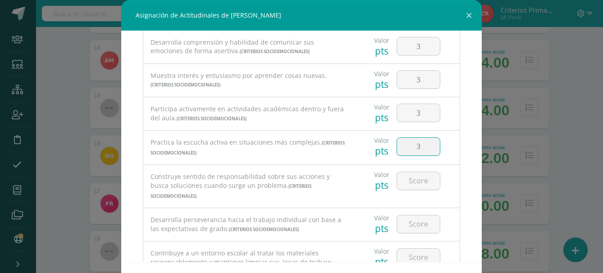
type input "3"
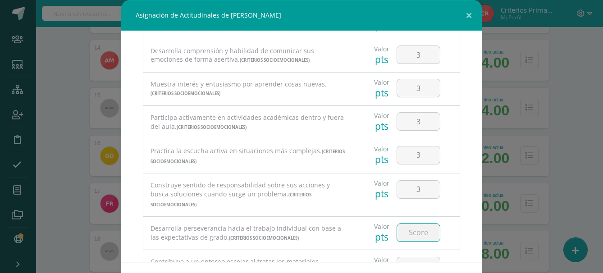
scroll to position [180, 0]
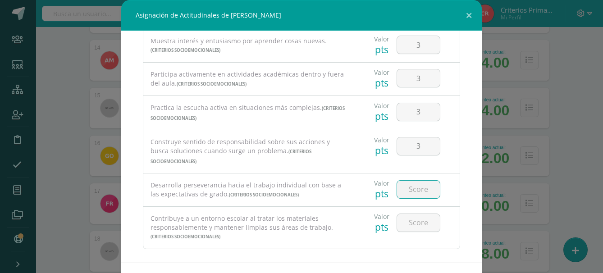
click at [413, 185] on input "number" at bounding box center [418, 190] width 43 height 18
type input "2"
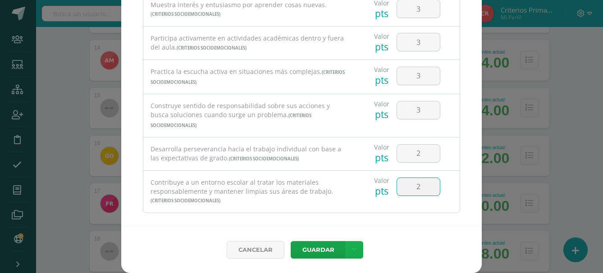
type input "2"
click at [354, 248] on link at bounding box center [355, 250] width 18 height 18
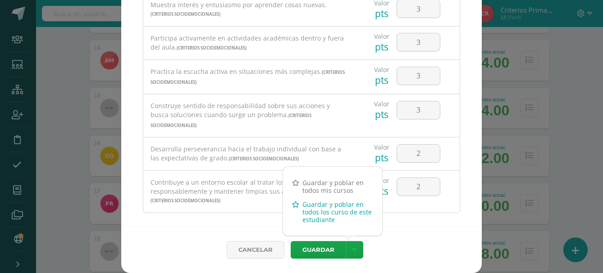
click at [337, 209] on link "Guardar y poblar en todos los curso de este estudiante" at bounding box center [332, 212] width 99 height 29
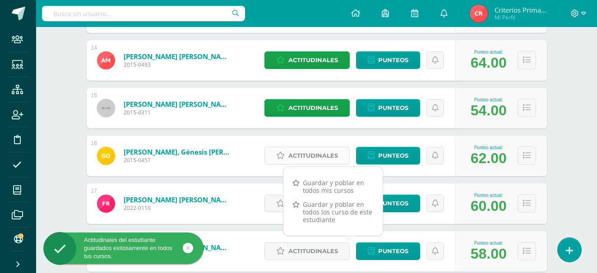
click at [302, 154] on span "Actitudinales" at bounding box center [313, 155] width 50 height 17
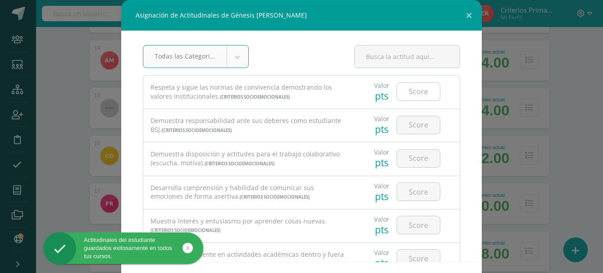
click at [412, 88] on input "number" at bounding box center [418, 92] width 43 height 18
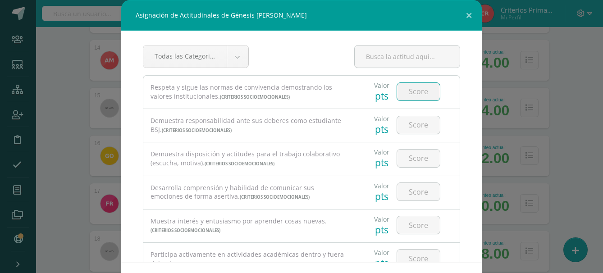
click at [412, 88] on input "number" at bounding box center [418, 92] width 43 height 18
click at [413, 90] on input "number" at bounding box center [418, 92] width 43 height 18
type input "3"
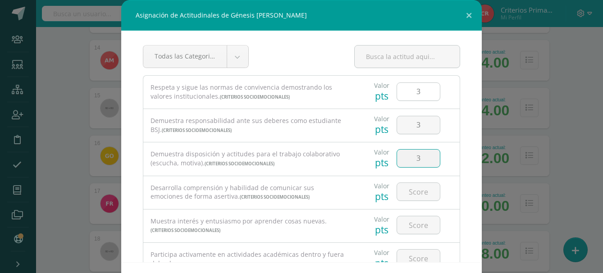
type input "3"
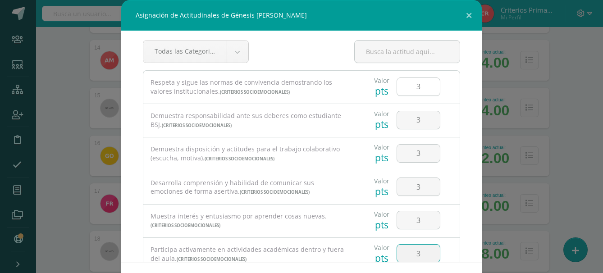
type input "3"
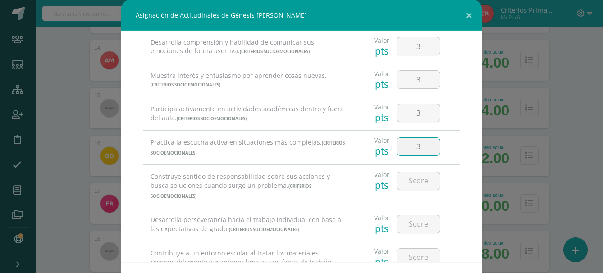
type input "3"
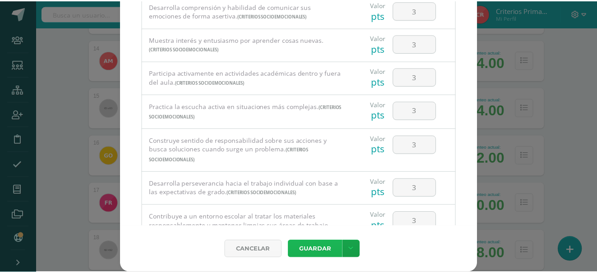
scroll to position [180, 0]
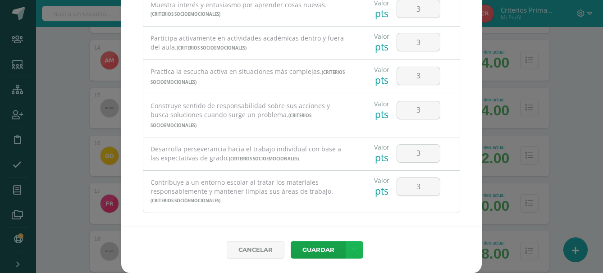
click at [352, 245] on link at bounding box center [355, 250] width 18 height 18
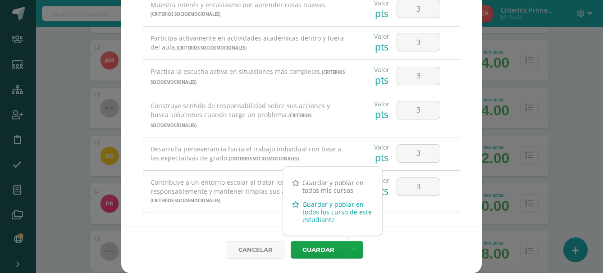
drag, startPoint x: 325, startPoint y: 218, endPoint x: 319, endPoint y: 215, distance: 6.7
click at [319, 215] on link "Guardar y poblar en todos los curso de este estudiante" at bounding box center [332, 212] width 99 height 29
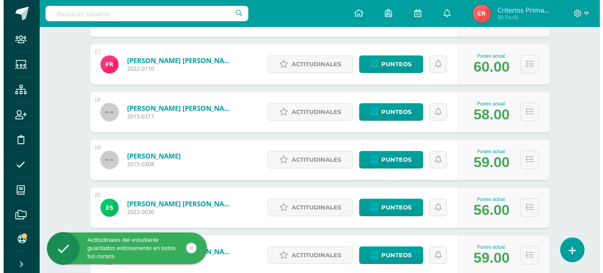
scroll to position [915, 0]
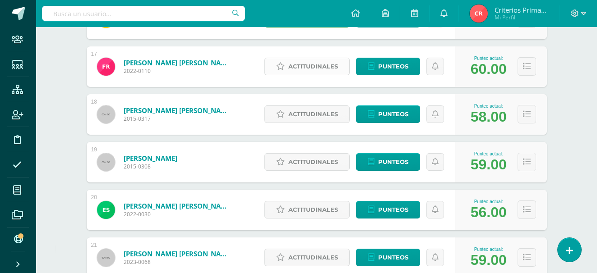
click at [307, 70] on span "Actitudinales" at bounding box center [313, 66] width 50 height 17
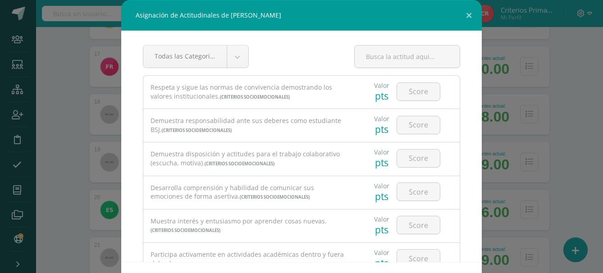
click at [422, 101] on div at bounding box center [418, 92] width 51 height 32
click at [416, 91] on input "number" at bounding box center [418, 92] width 43 height 18
type input "3"
type input "4"
click at [423, 122] on input "4" at bounding box center [418, 125] width 43 height 18
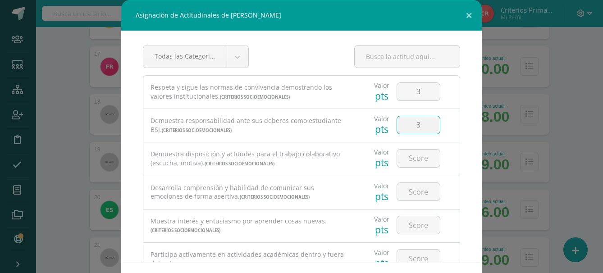
type input "3"
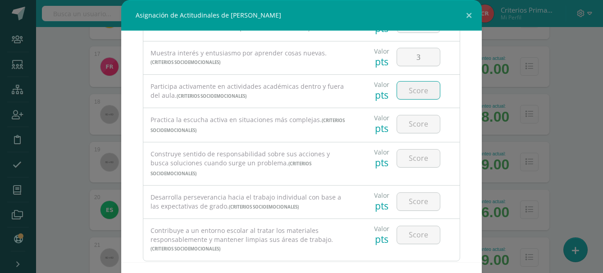
scroll to position [170, 0]
click at [412, 85] on input "number" at bounding box center [418, 89] width 43 height 18
type input "3"
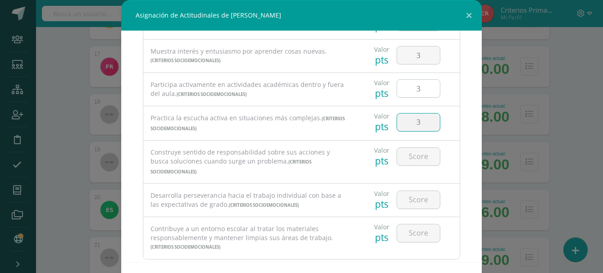
type input "3"
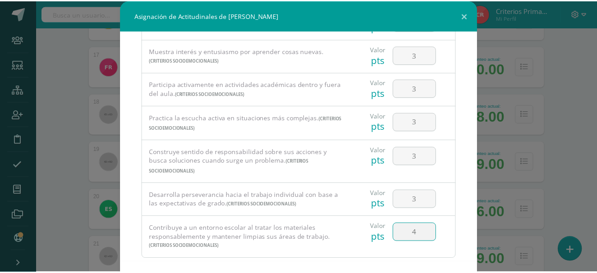
scroll to position [36, 0]
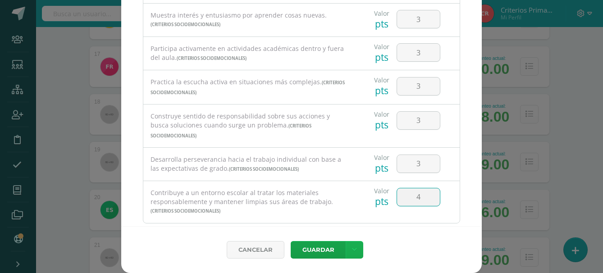
type input "4"
click at [357, 250] on link at bounding box center [355, 250] width 18 height 18
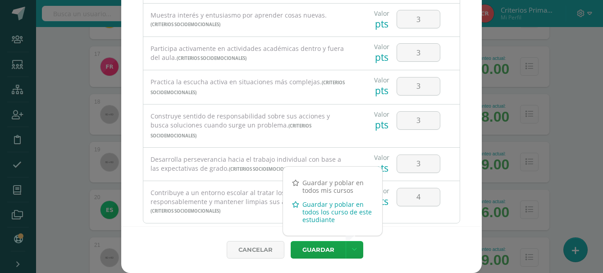
click at [349, 207] on link "Guardar y poblar en todos los curso de este estudiante" at bounding box center [332, 212] width 99 height 29
